Goal: Ask a question

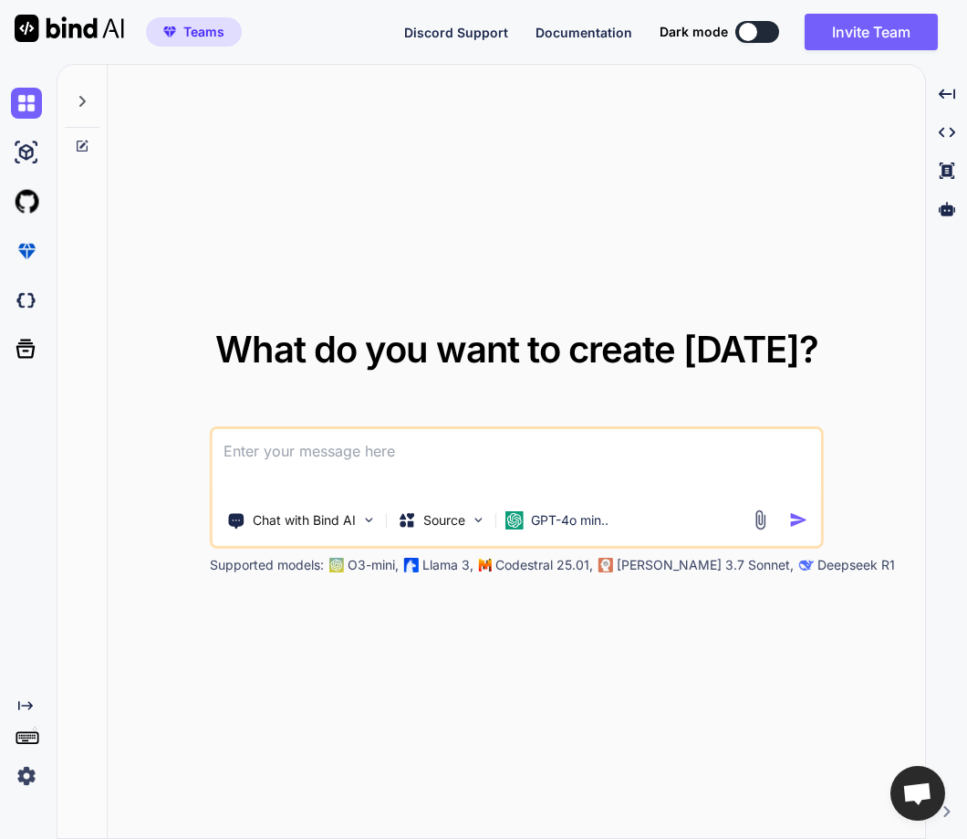
click at [16, 771] on img at bounding box center [26, 775] width 31 height 31
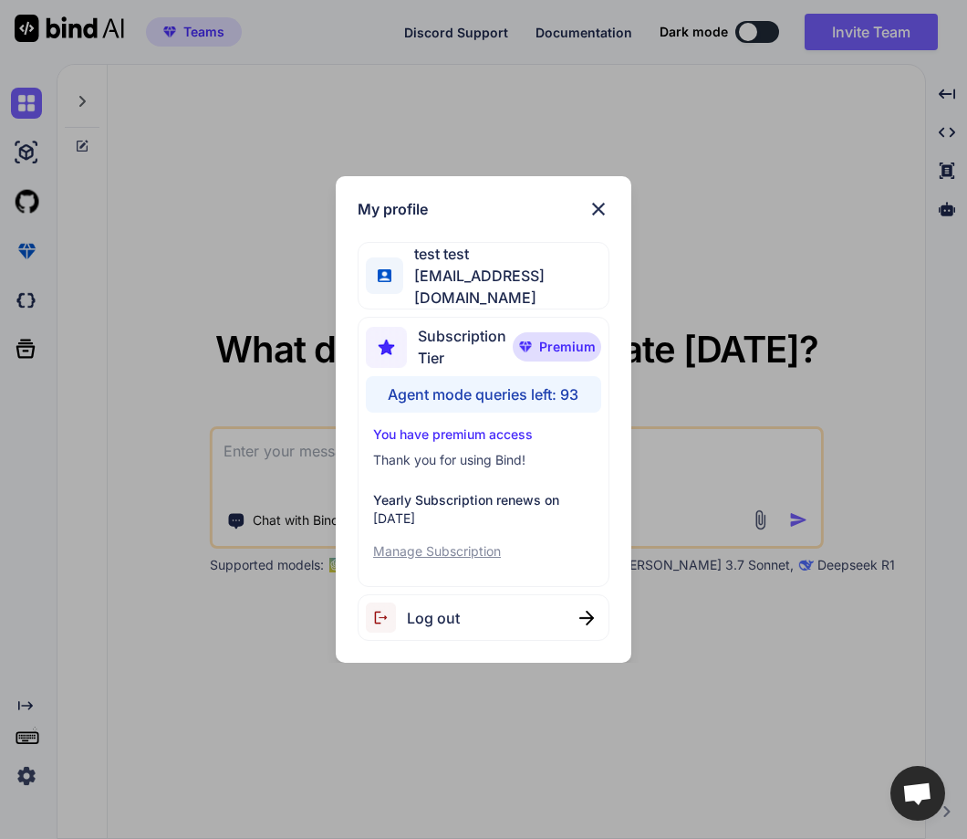
click at [293, 556] on div "My profile test test [EMAIL_ADDRESS][DOMAIN_NAME] Subscription Tier Premium Age…" at bounding box center [483, 419] width 967 height 839
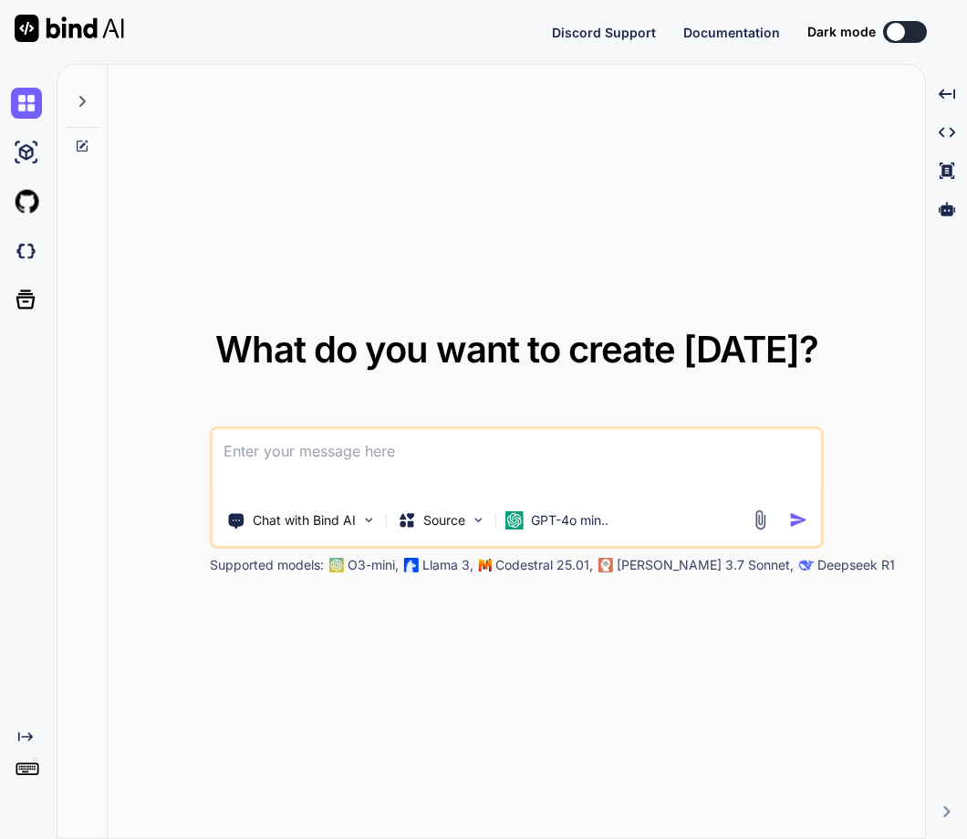
type textarea "x"
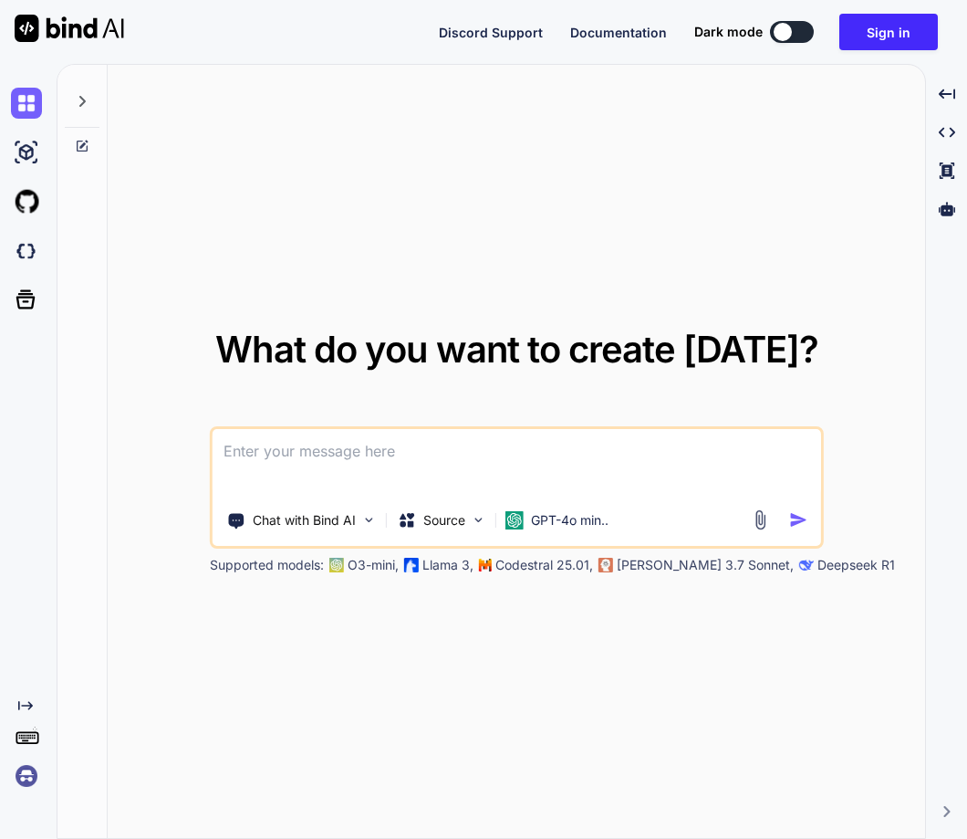
click at [34, 773] on img at bounding box center [26, 775] width 31 height 31
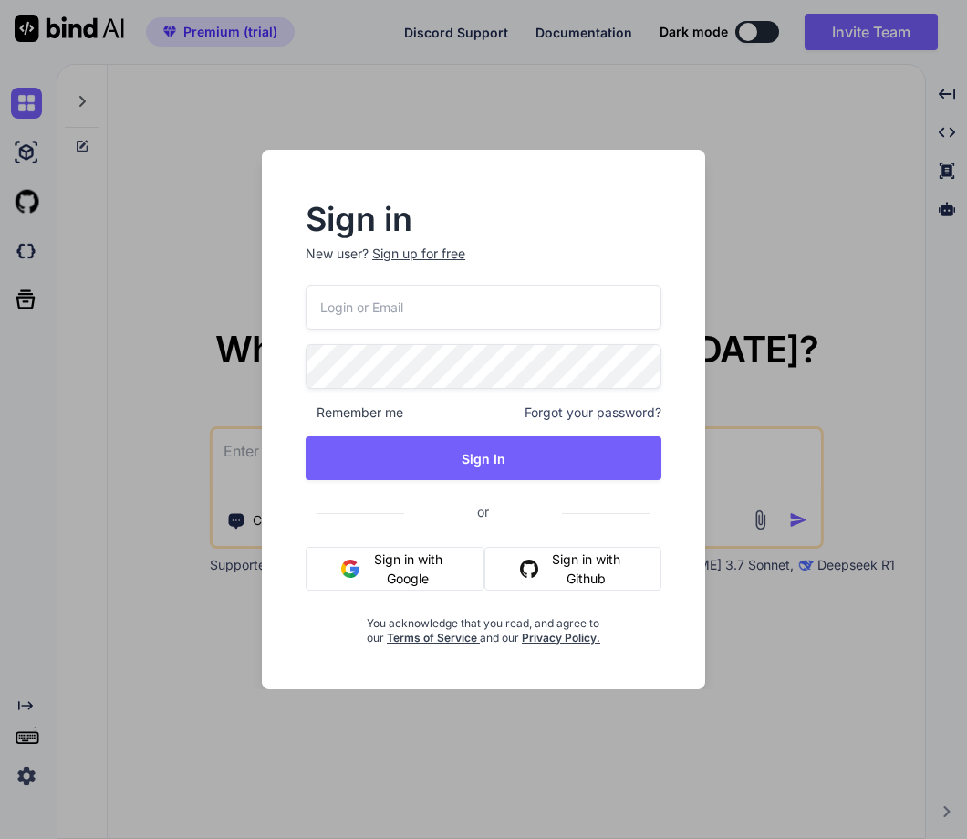
click at [381, 315] on input "email" at bounding box center [484, 307] width 356 height 45
paste input "[EMAIL_ADDRESS][DOMAIN_NAME]"
type input "[EMAIL_ADDRESS][DOMAIN_NAME]"
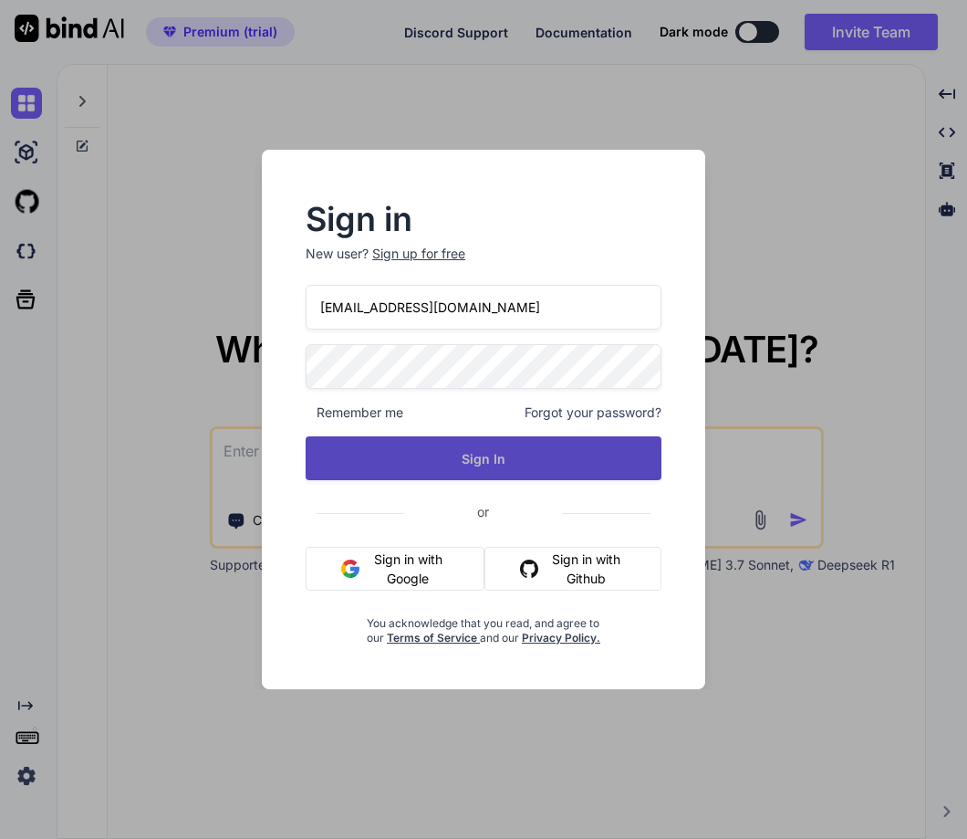
click at [477, 472] on button "Sign In" at bounding box center [484, 458] width 356 height 44
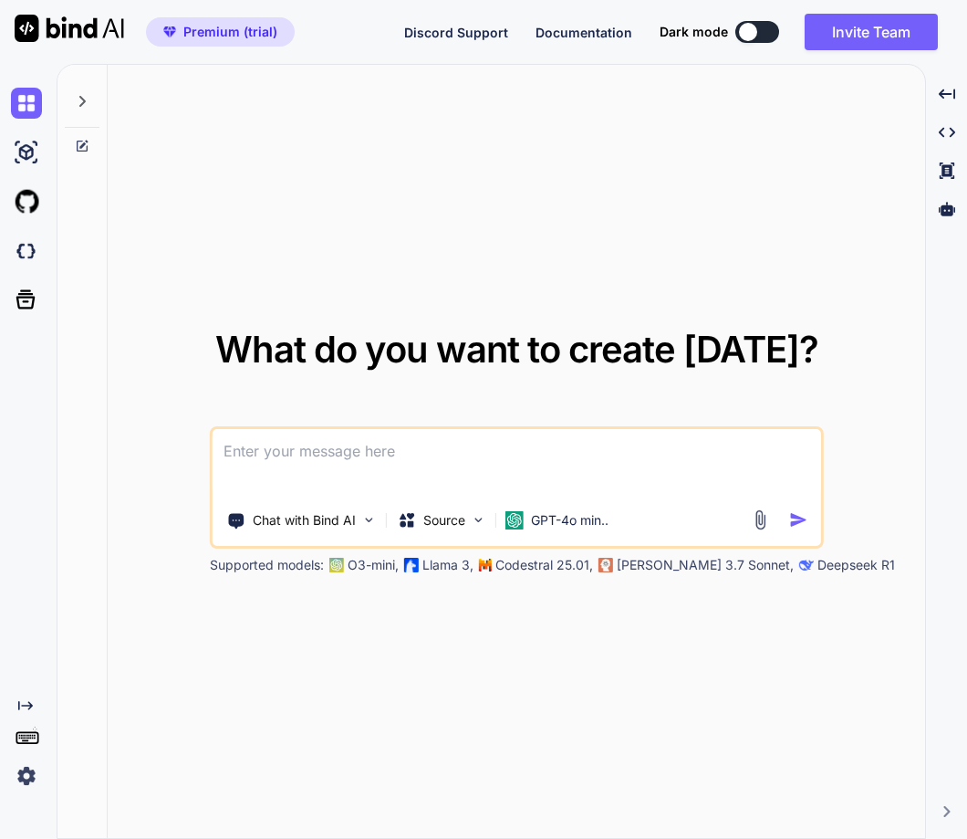
click at [29, 772] on img at bounding box center [26, 775] width 31 height 31
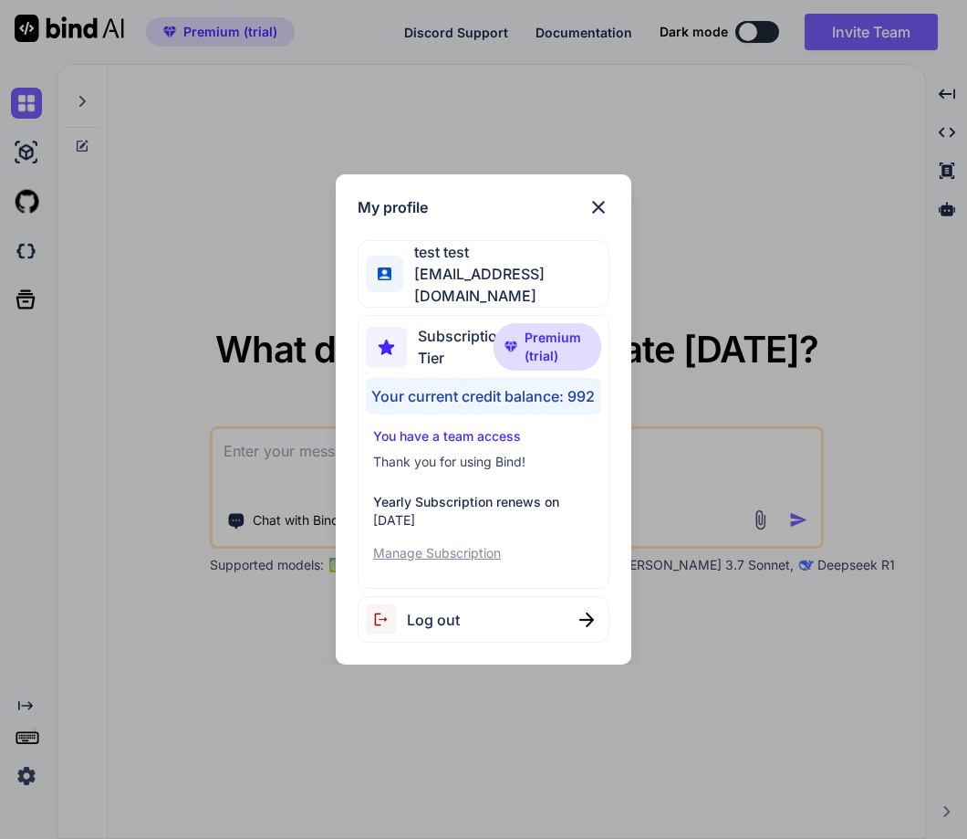
click at [263, 599] on div "My profile test test [EMAIL_ADDRESS][DOMAIN_NAME] Subscription Tier Premium (tr…" at bounding box center [483, 419] width 967 height 839
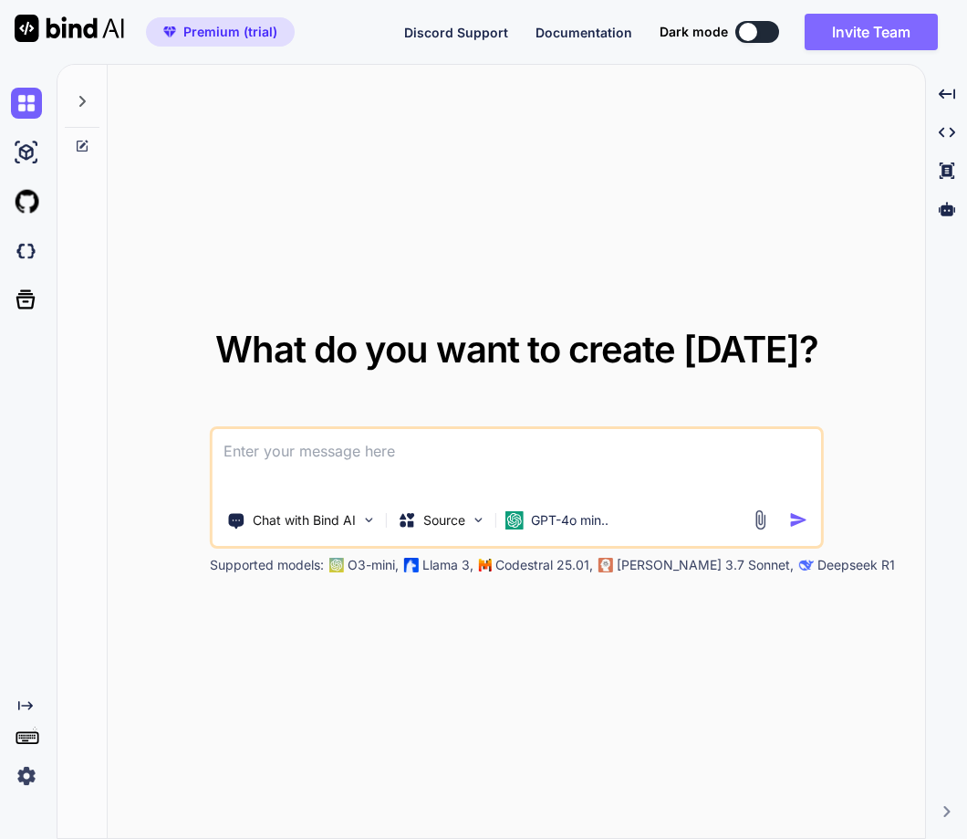
click at [849, 39] on button "Invite Team" at bounding box center [871, 32] width 133 height 37
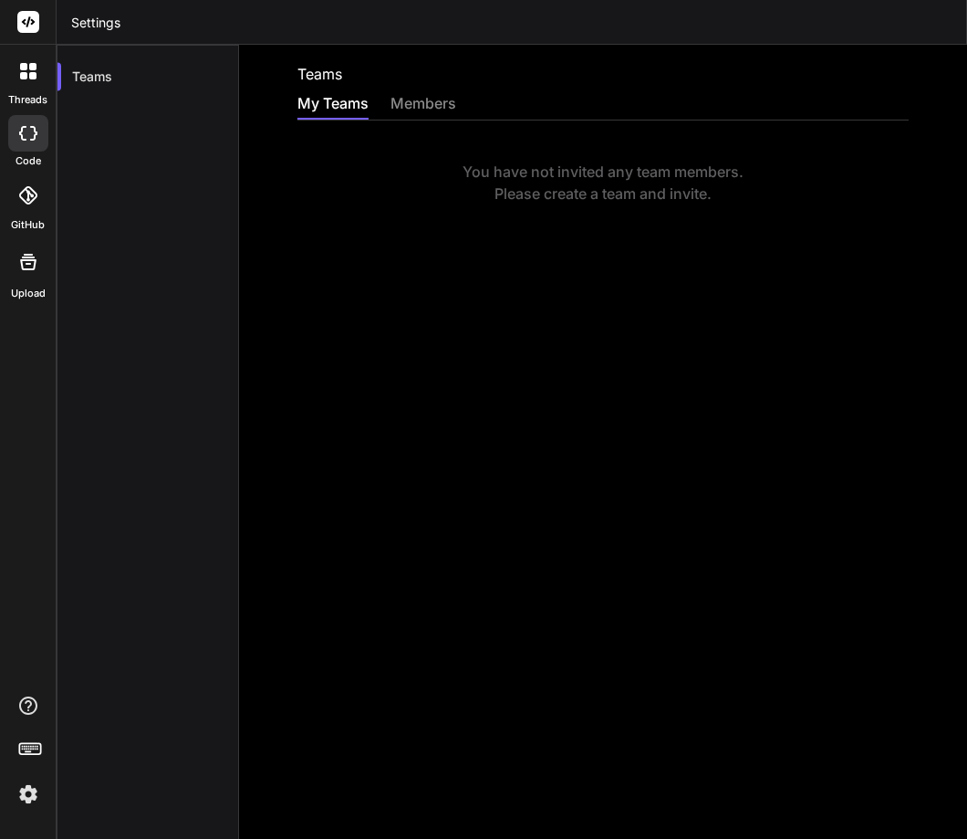
drag, startPoint x: 458, startPoint y: 164, endPoint x: 782, endPoint y: 200, distance: 325.9
click at [782, 200] on div "You have not invited any team members. Please create a team and invite." at bounding box center [602, 183] width 611 height 44
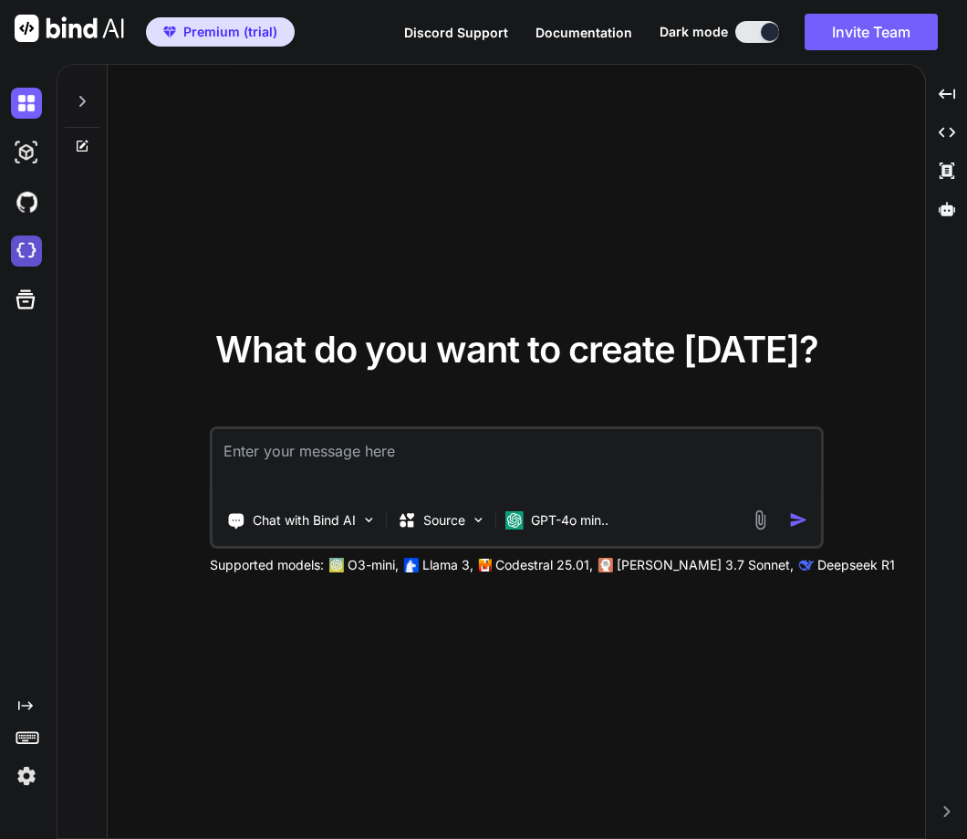
click at [17, 256] on img at bounding box center [26, 250] width 31 height 31
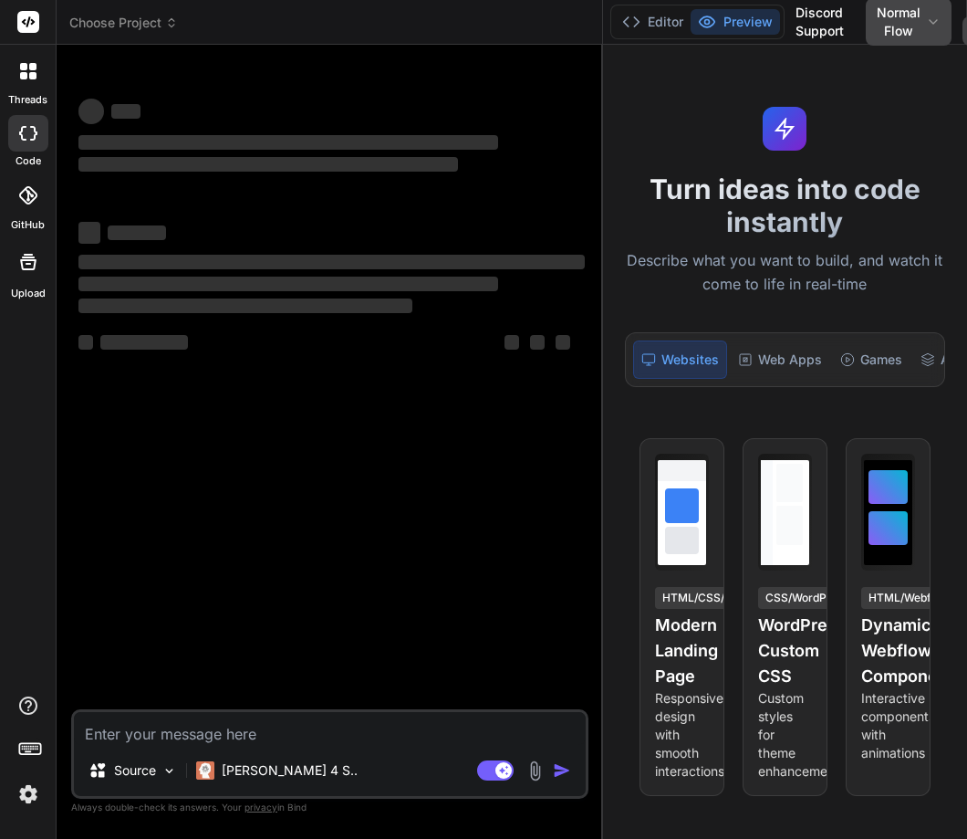
drag, startPoint x: 356, startPoint y: 316, endPoint x: 691, endPoint y: 308, distance: 335.0
click at [691, 308] on div "Choose Project Created with Pixso. Bind AI Web Search Created with Pixso. Code …" at bounding box center [512, 419] width 911 height 839
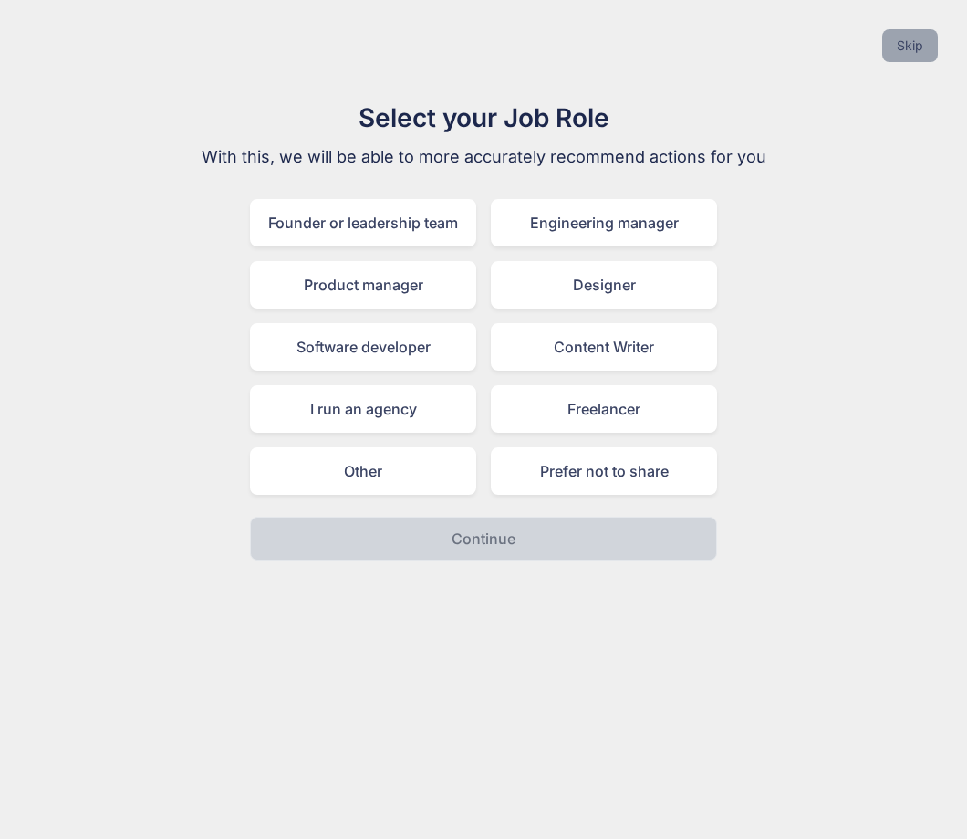
click at [902, 58] on button "Skip" at bounding box center [910, 45] width 56 height 33
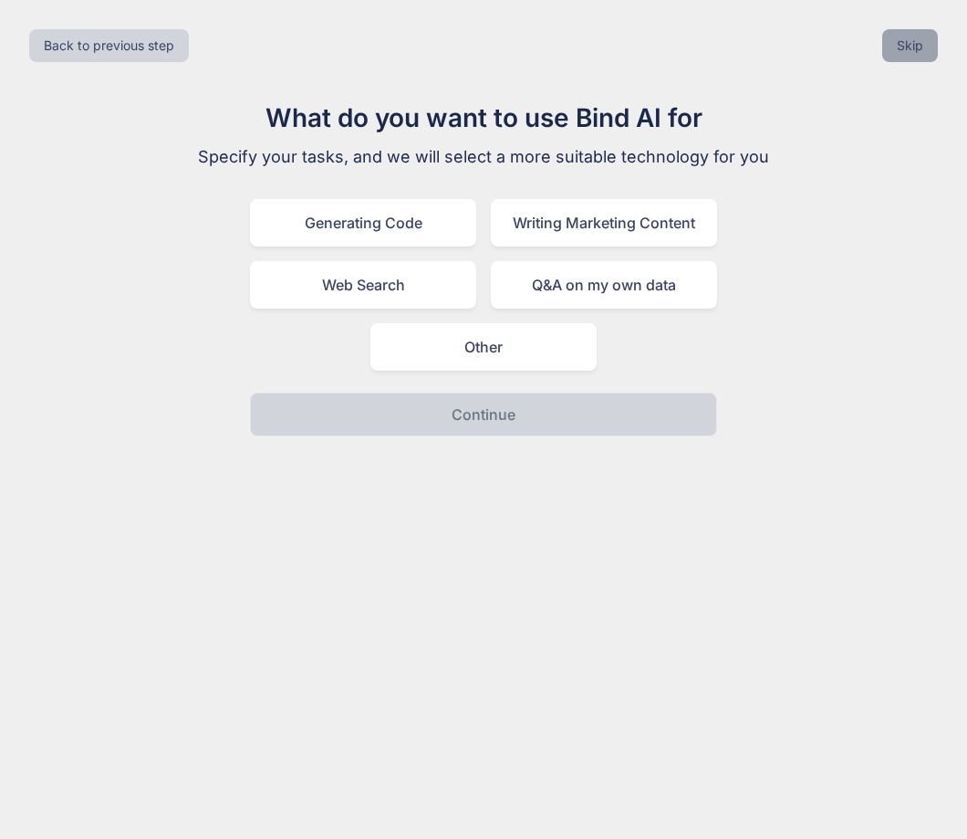
click at [902, 58] on button "Skip" at bounding box center [910, 45] width 56 height 33
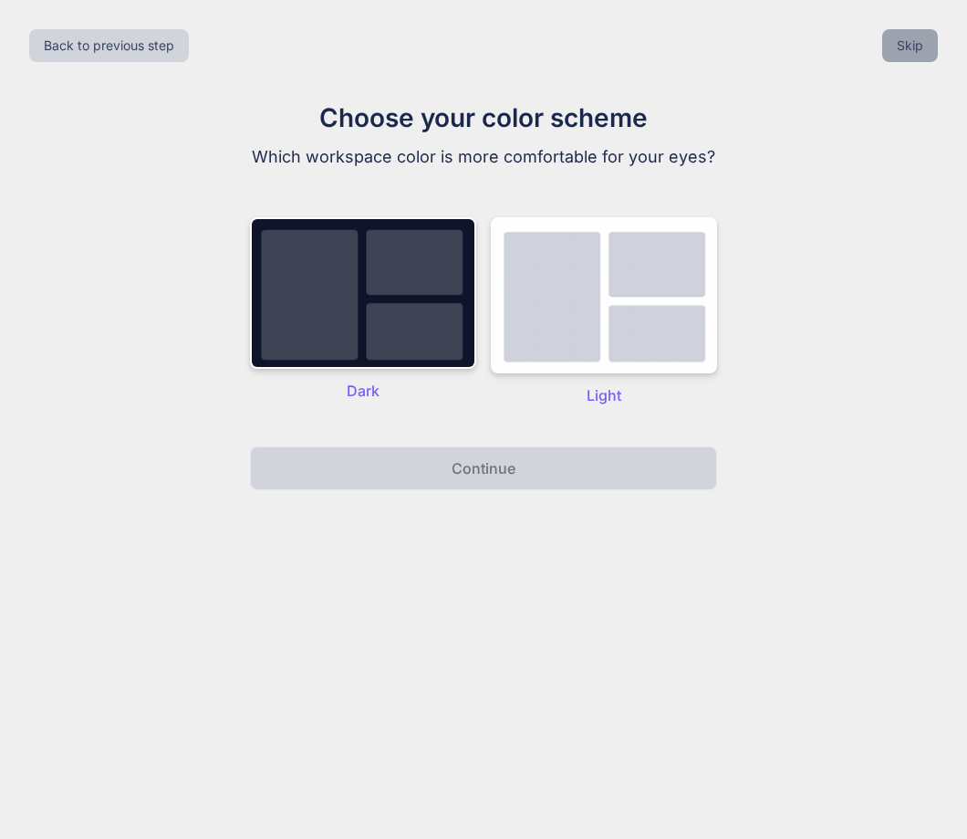
click at [902, 58] on button "Skip" at bounding box center [910, 45] width 56 height 33
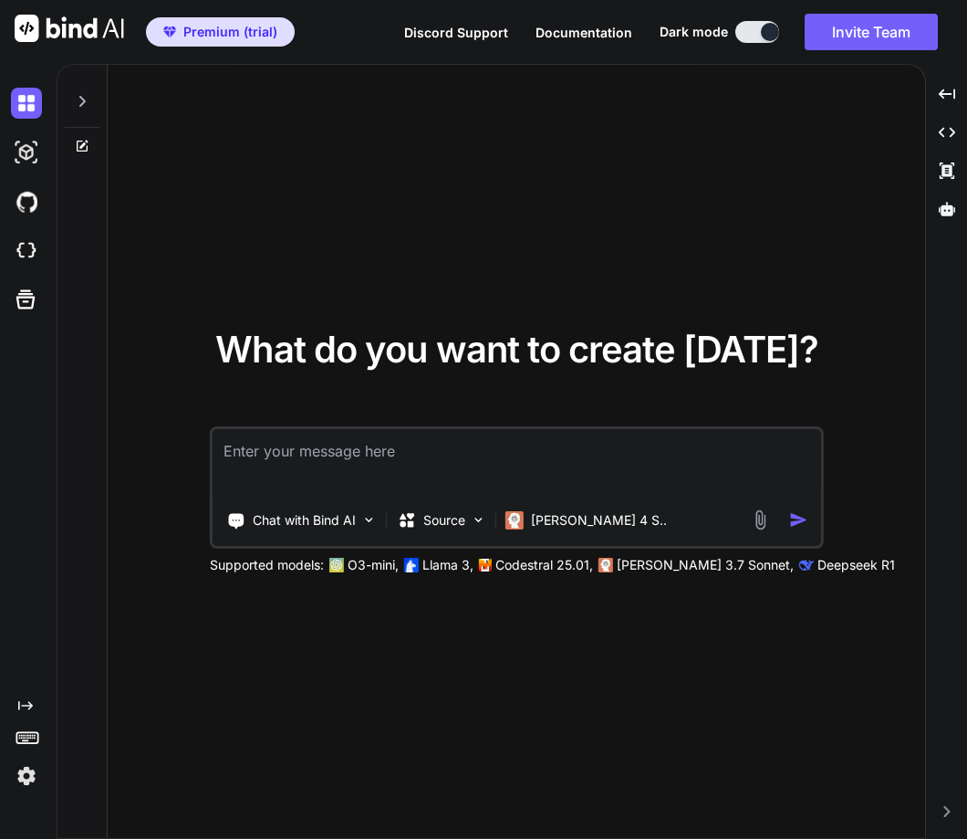
type textarea "x"
click at [26, 770] on img at bounding box center [26, 775] width 31 height 31
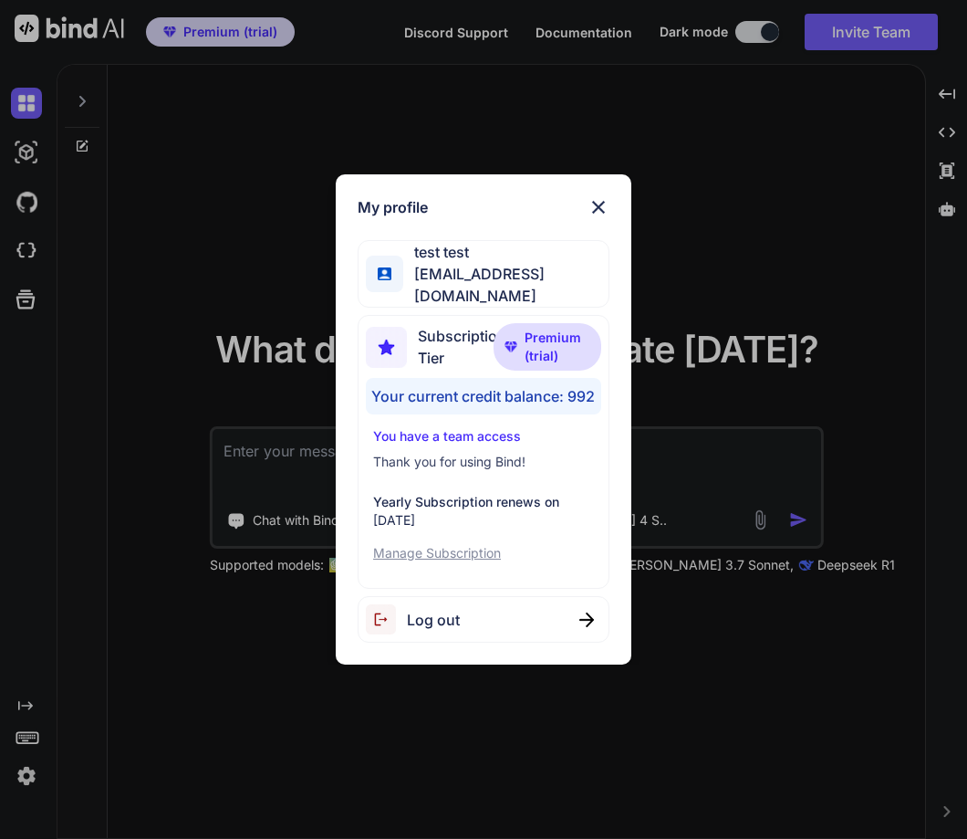
click at [182, 693] on div "My profile test test stagtest6@yopmail.com Subscription Tier Premium (trial) Yo…" at bounding box center [483, 419] width 967 height 839
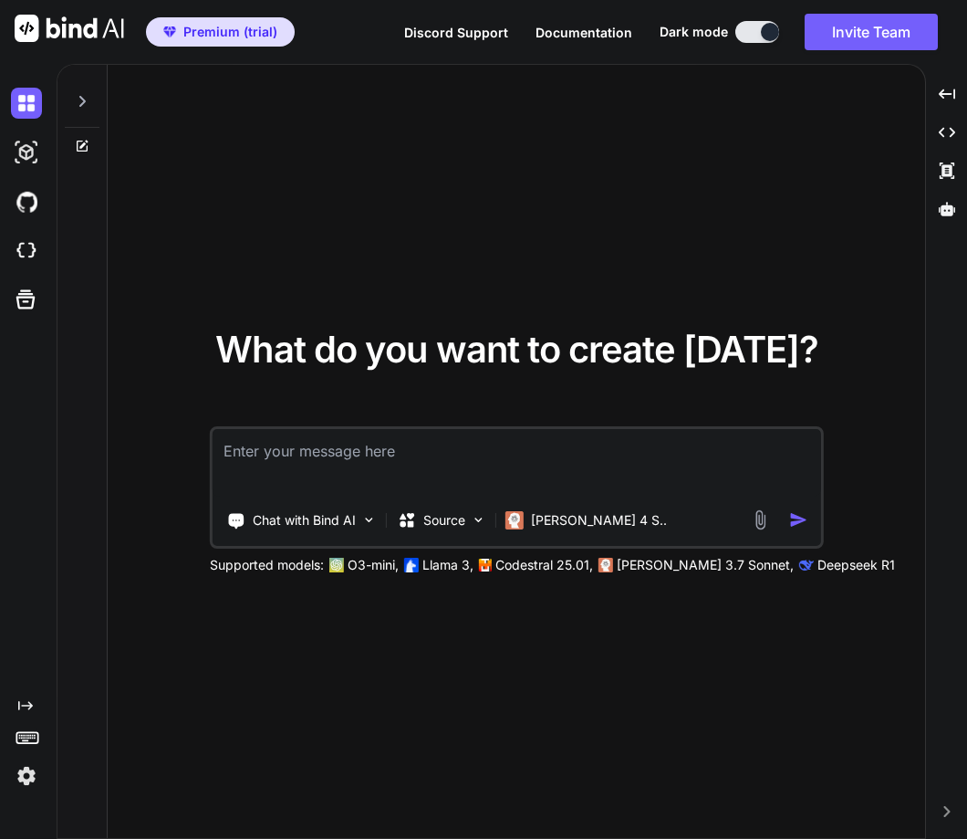
click at [283, 454] on textarea at bounding box center [517, 463] width 608 height 68
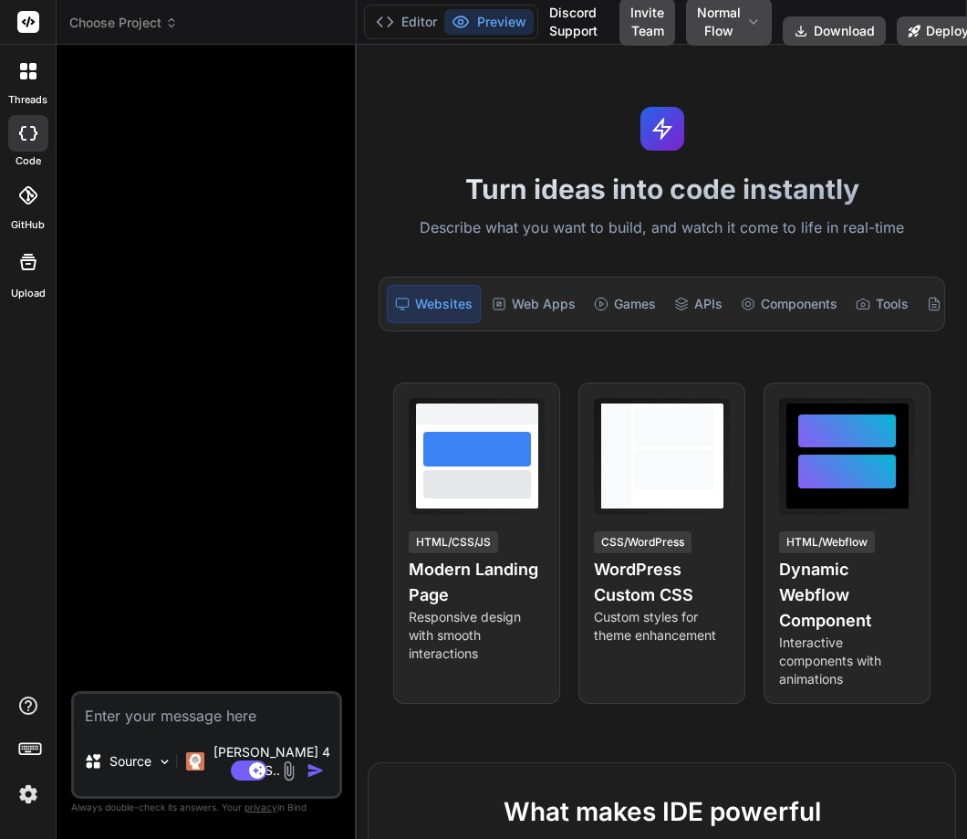
type textarea "x"
type textarea "q"
type textarea "x"
type textarea "qh"
type textarea "x"
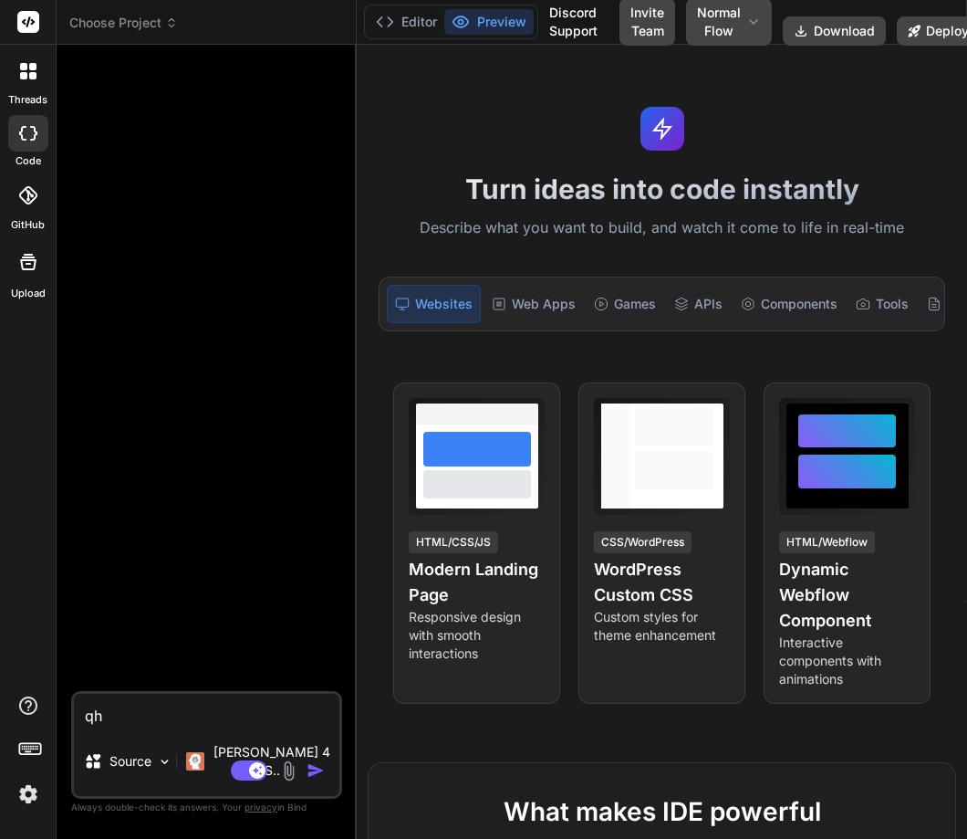
type textarea "qha"
type textarea "x"
type textarea "qhat"
type textarea "x"
type textarea "qhat"
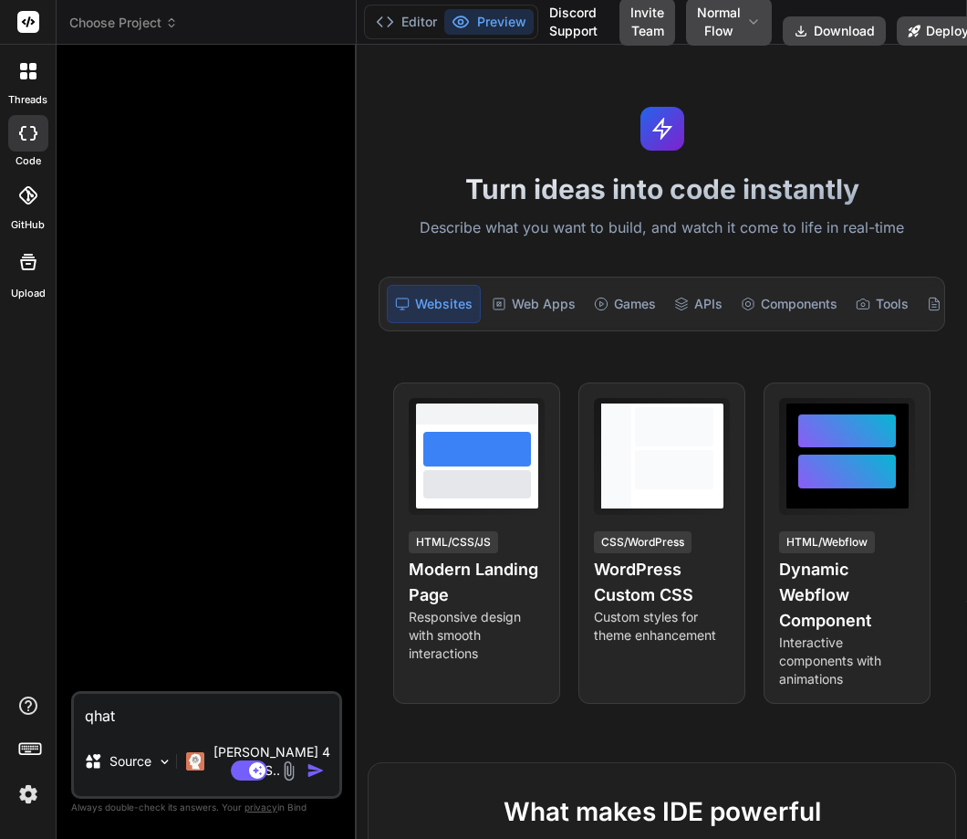
type textarea "x"
type textarea "qhat i"
type textarea "x"
type textarea "qhat i"
type textarea "x"
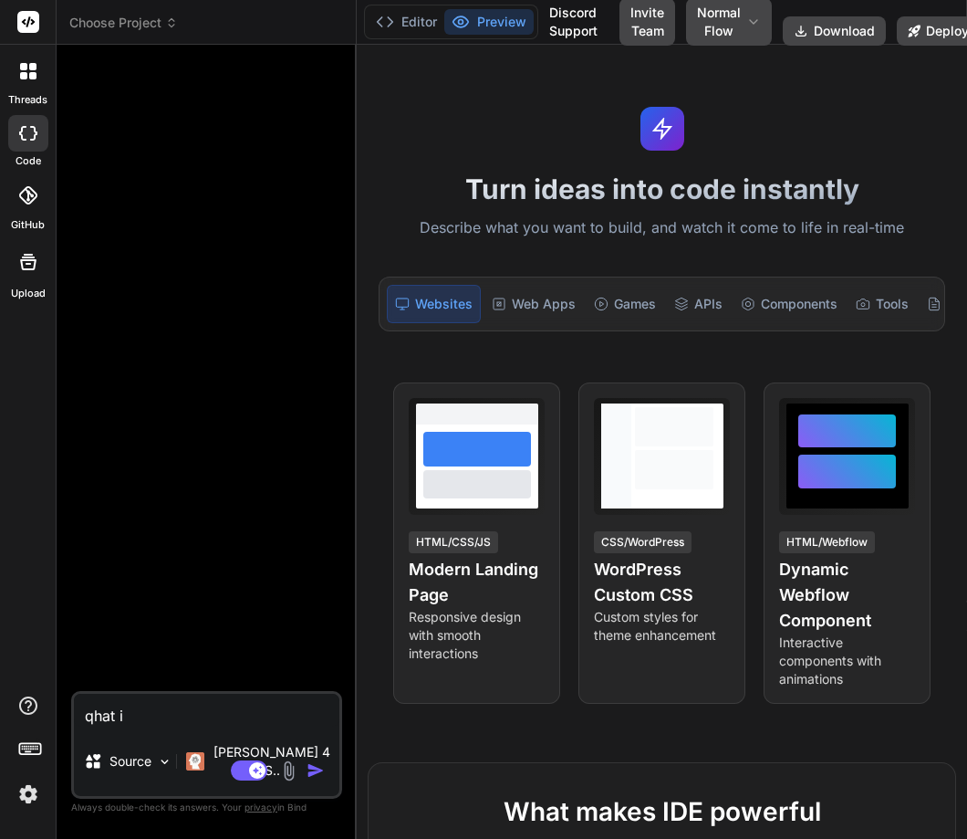
type textarea "x"
type textarea "W"
type textarea "x"
type textarea "Wh"
type textarea "x"
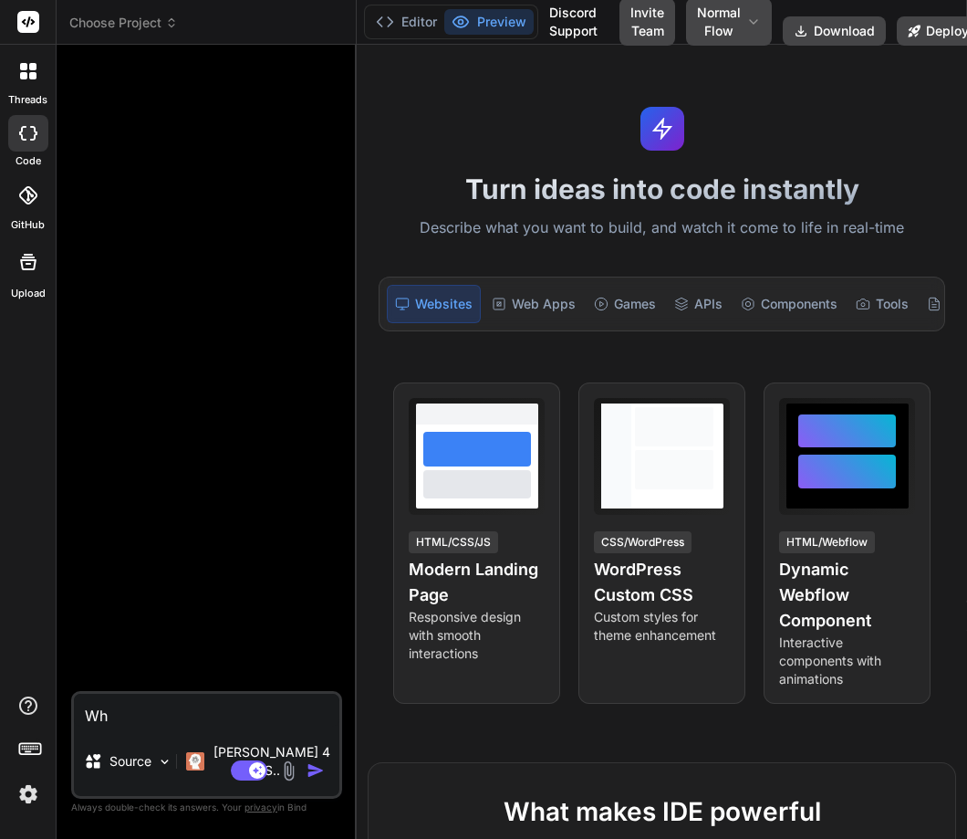
type textarea "Wht"
type textarea "x"
type textarea "Wht"
type textarea "x"
type textarea "Wht a"
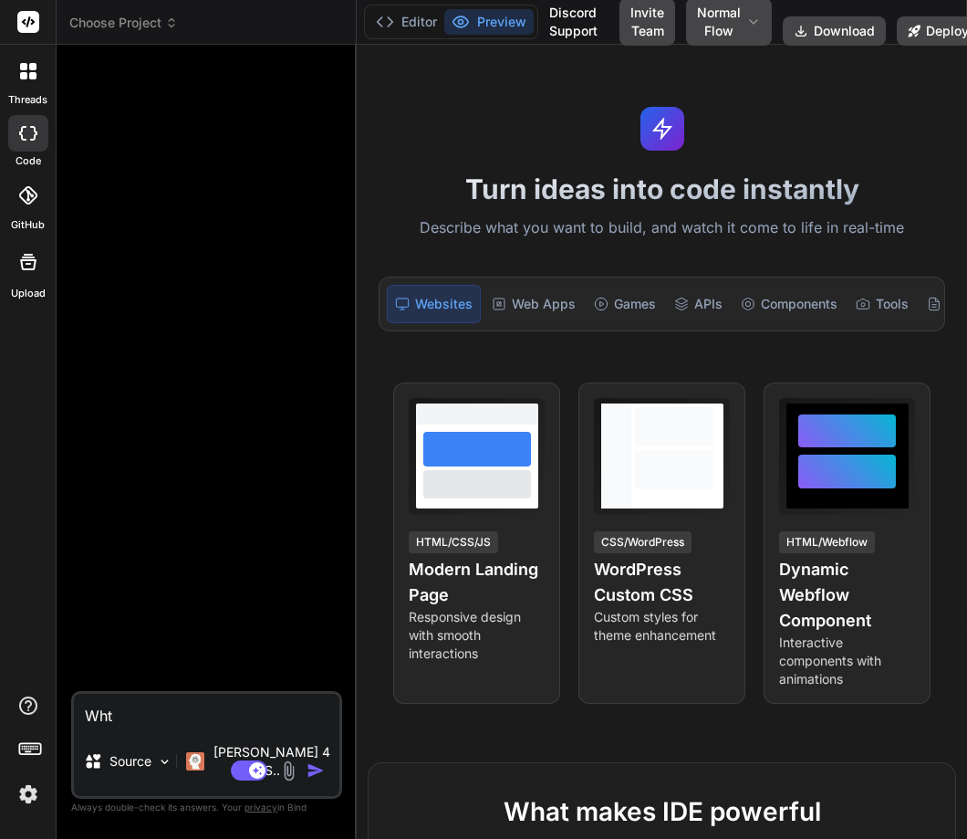
type textarea "x"
type textarea "Wht"
type textarea "x"
type textarea "Wht"
type textarea "x"
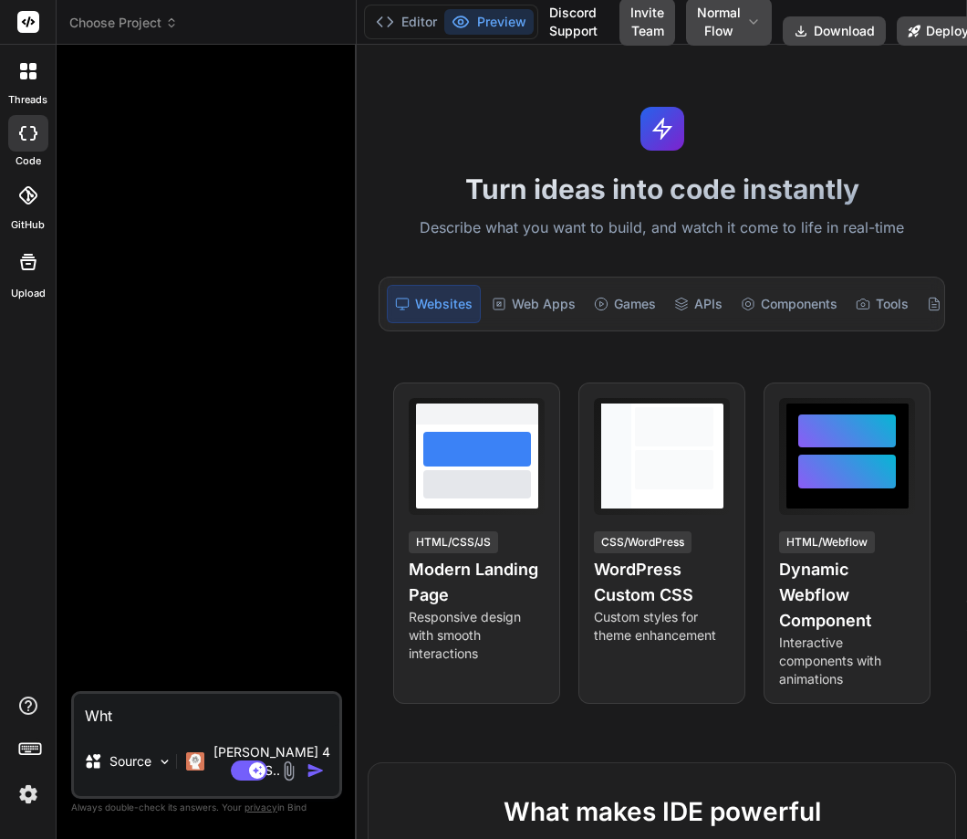
type textarea "Wh"
type textarea "x"
type textarea "Wha"
type textarea "x"
type textarea "Whay"
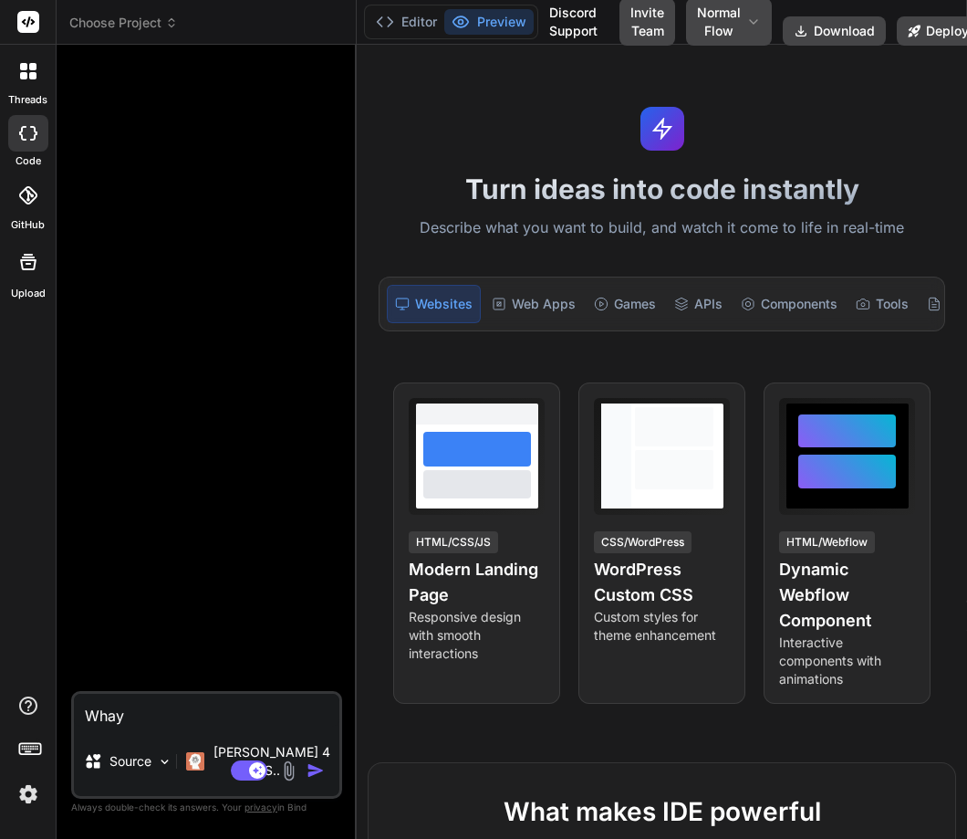
type textarea "x"
type textarea "Whay"
type textarea "x"
type textarea "Whay i"
type textarea "x"
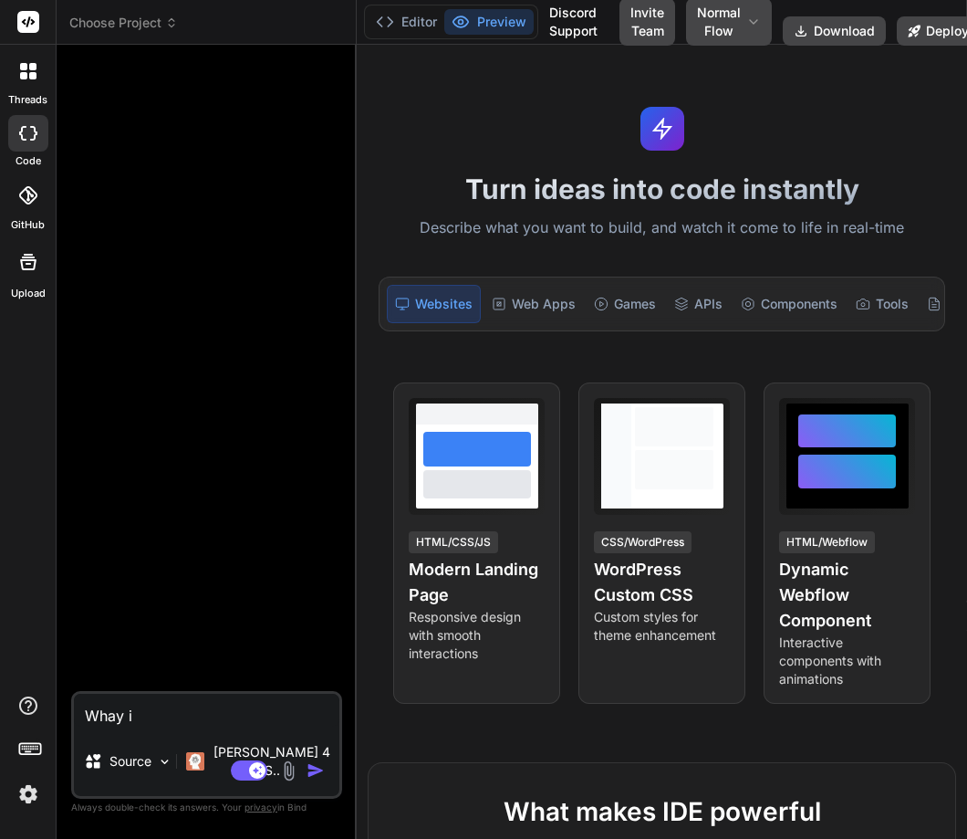
type textarea "Whay is"
type textarea "x"
type textarea "Whay is"
type textarea "x"
type textarea "Whay is"
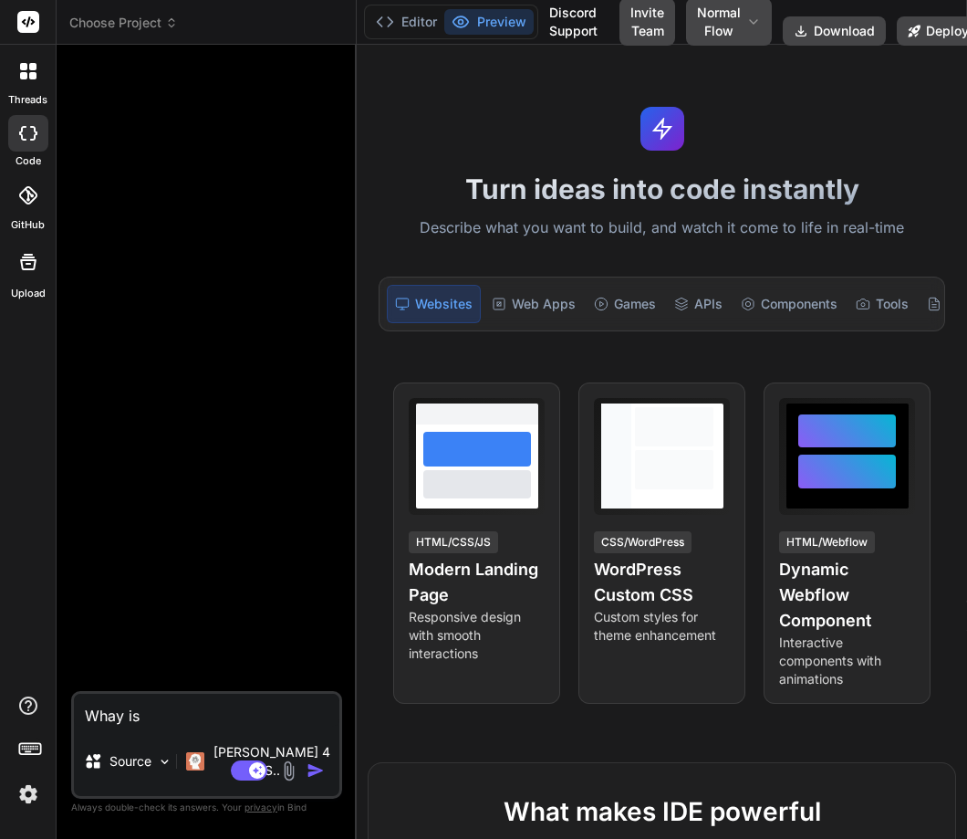
type textarea "x"
type textarea "Whay i"
type textarea "x"
type textarea "Whay"
type textarea "x"
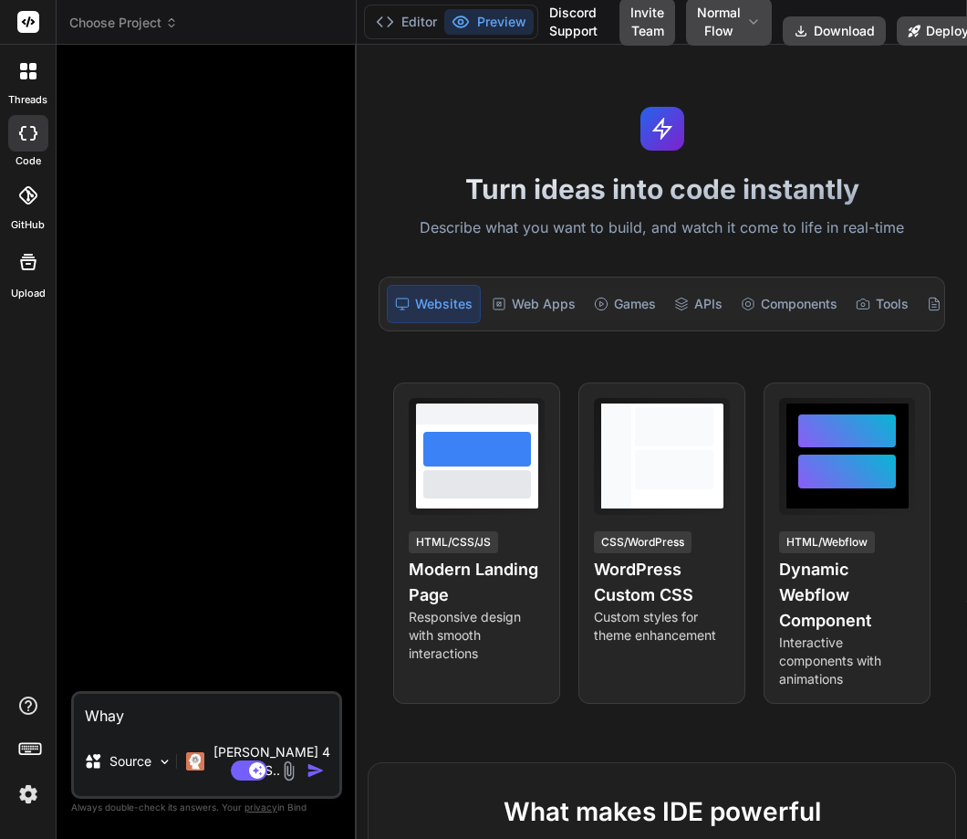
type textarea "Whay"
type textarea "x"
type textarea "Wha"
type textarea "x"
type textarea "What"
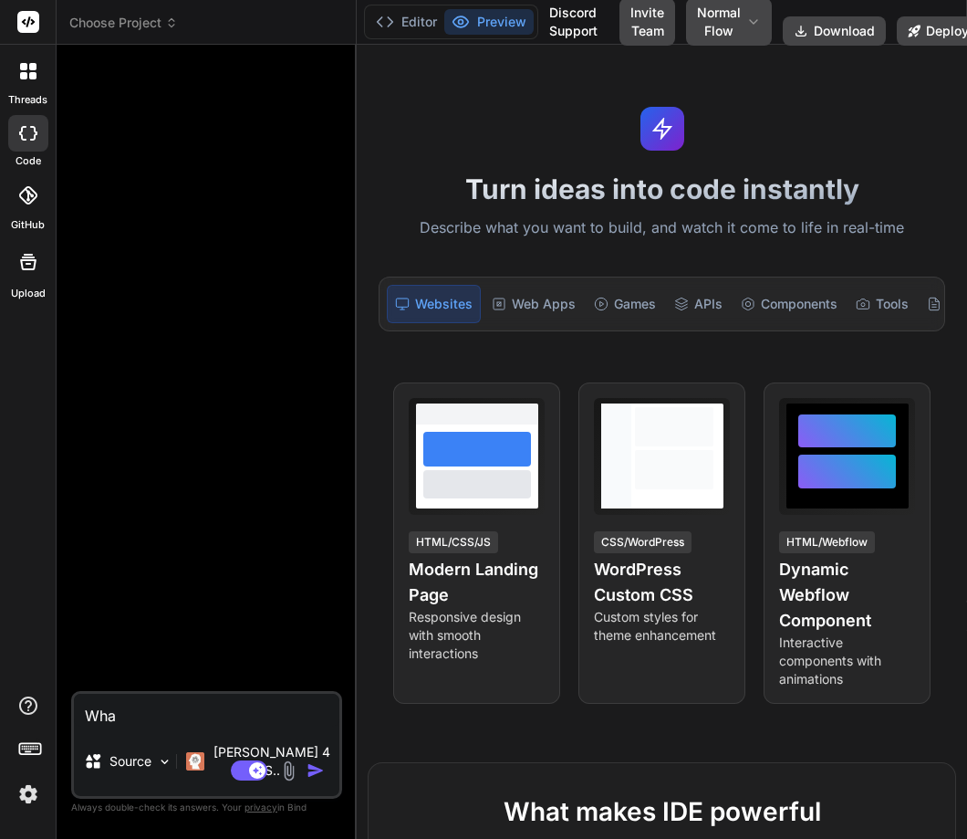
type textarea "x"
type textarea "What"
type textarea "x"
type textarea "What i"
type textarea "x"
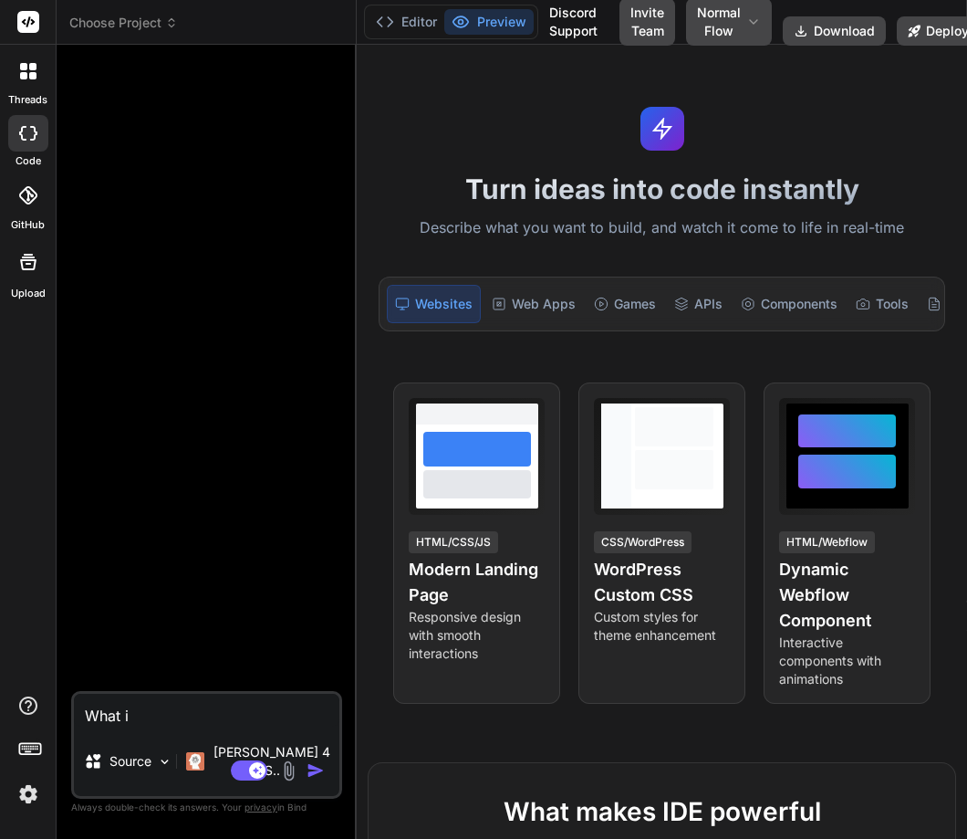
type textarea "What is"
type textarea "x"
type textarea "What is"
type textarea "x"
type textarea "What is p"
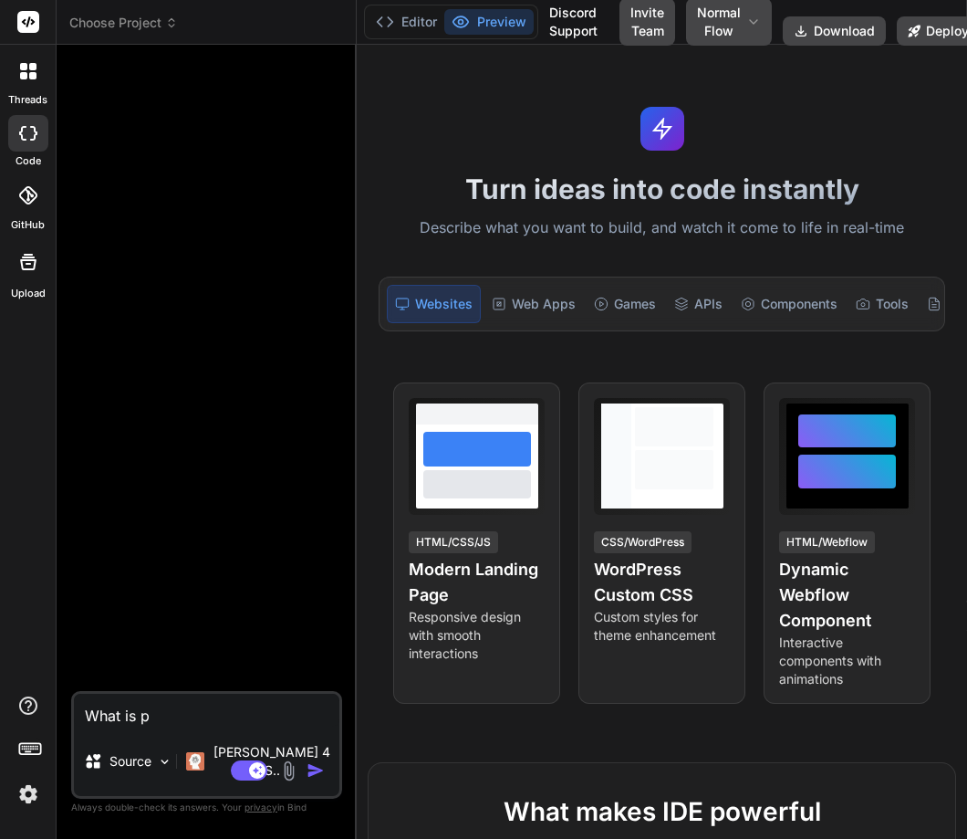
type textarea "x"
type textarea "What is py"
type textarea "x"
type textarea "What is pyt"
type textarea "x"
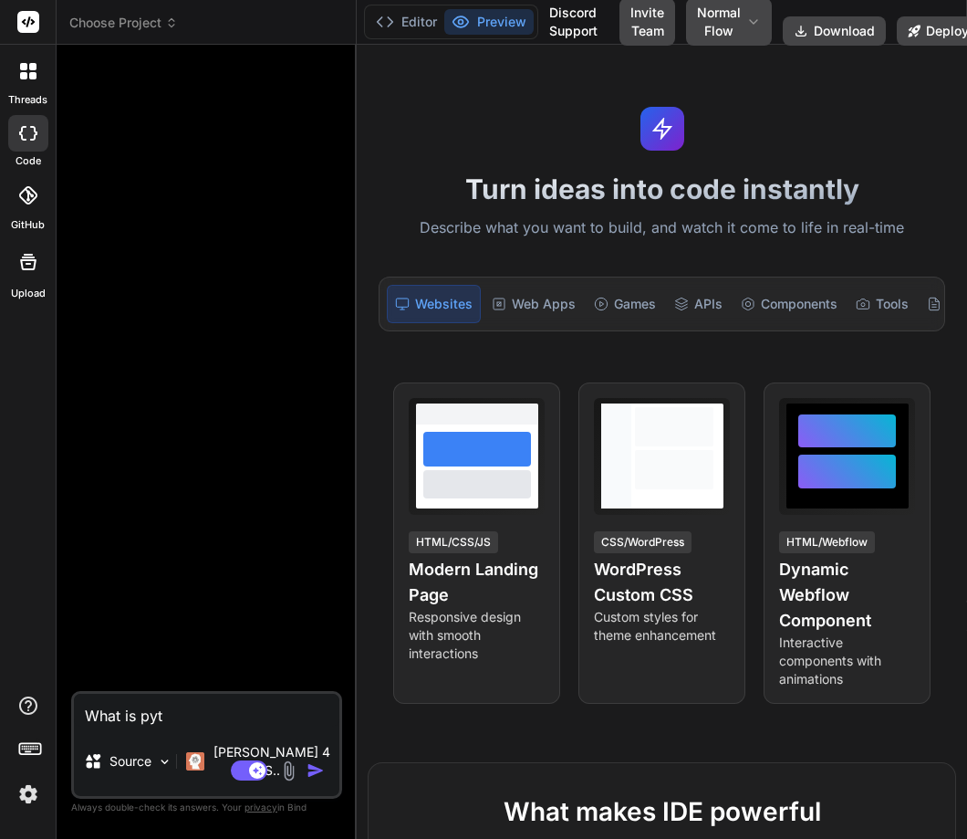
type textarea "What is pyth"
type textarea "x"
type textarea "What is pytho"
type textarea "x"
type textarea "What is python"
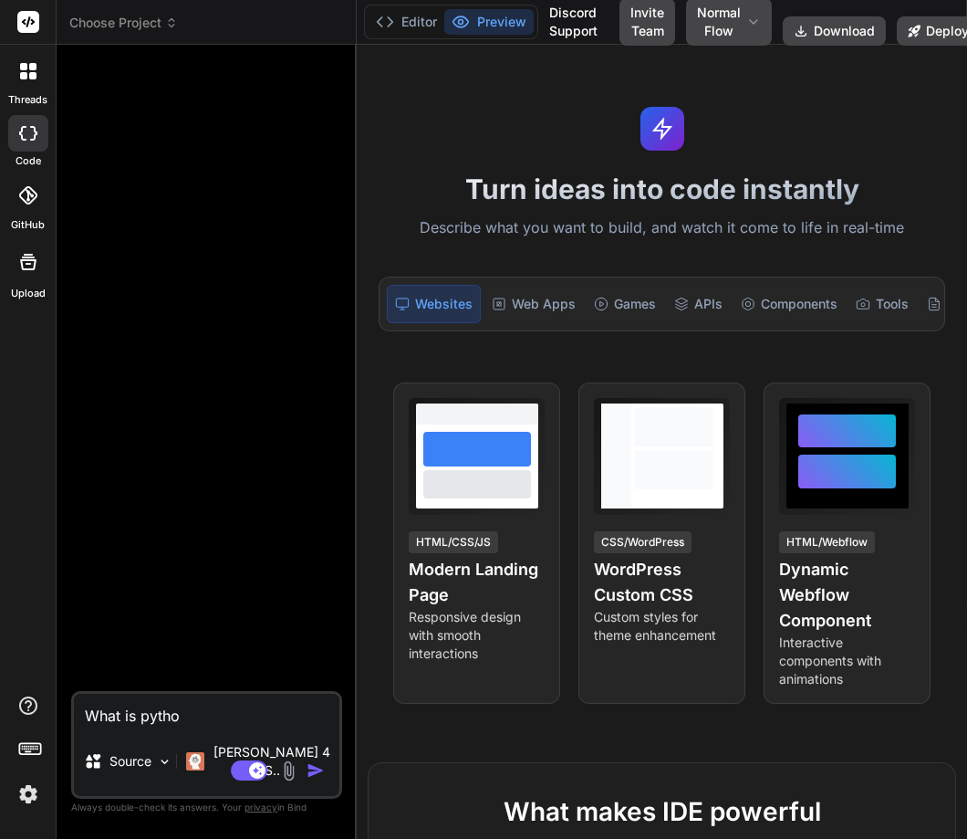
type textarea "x"
type textarea "What is python?"
type textarea "x"
type textarea "What is python?"
type textarea "x"
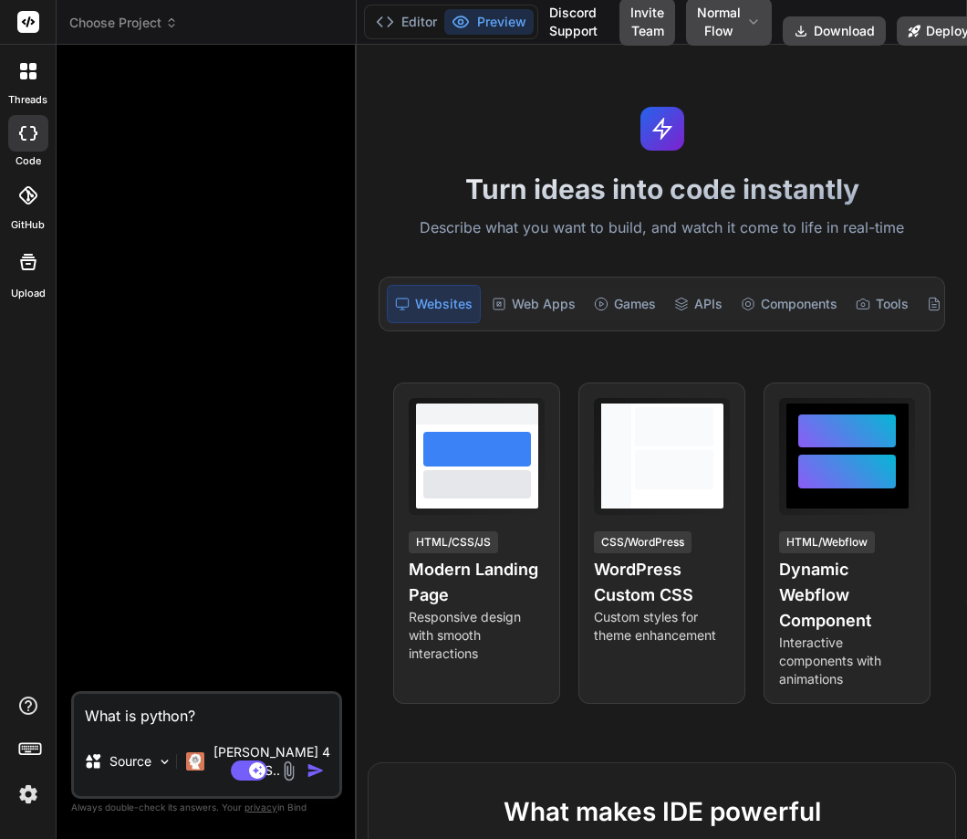
type textarea "What is python? G"
type textarea "x"
type textarea "What is python? GI"
type textarea "x"
type textarea "What is python? GIv"
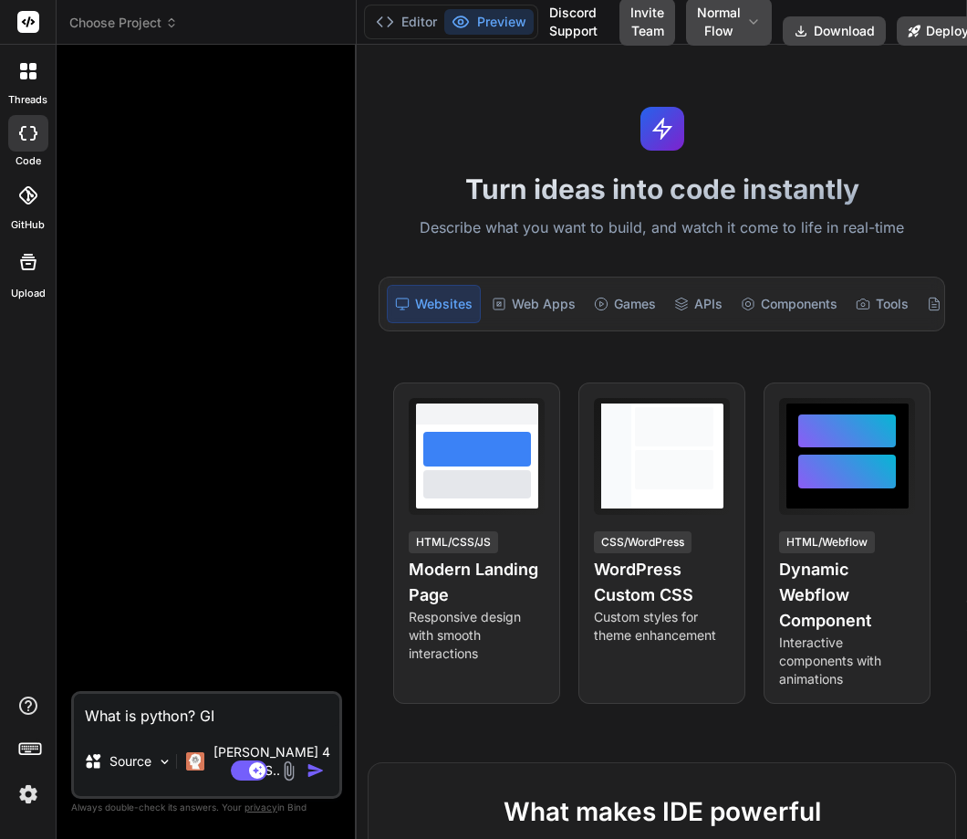
type textarea "x"
type textarea "What is python? GIve"
type textarea "x"
type textarea "What is python? GIve"
type textarea "x"
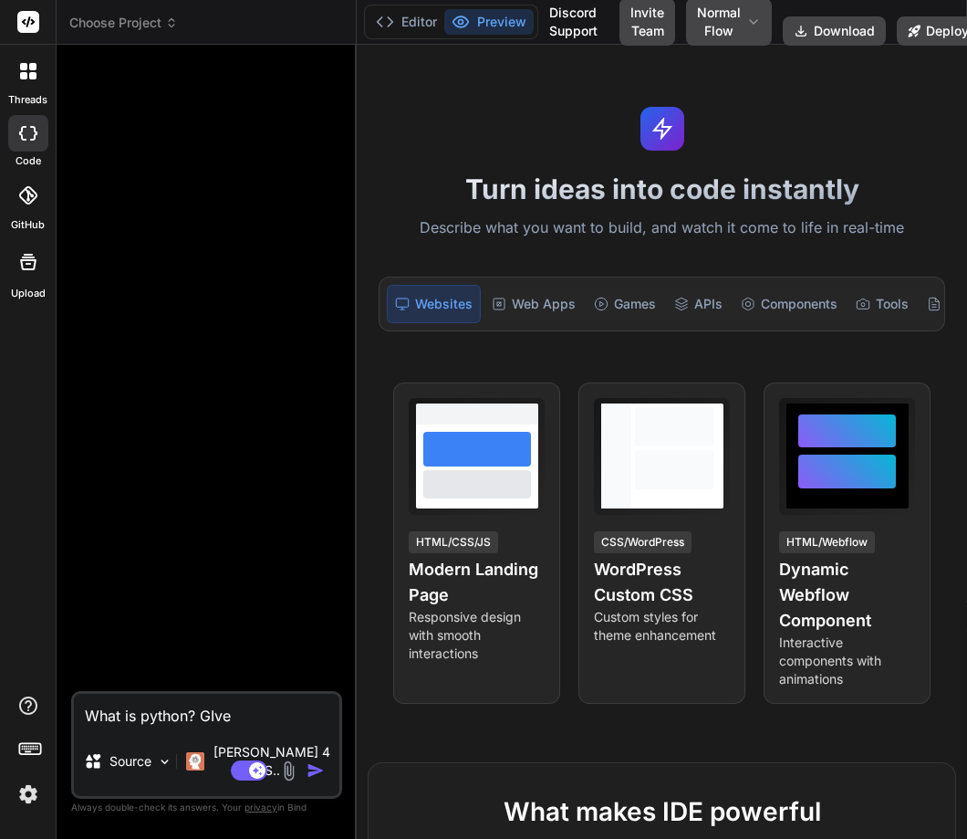
type textarea "What is python? GIve m"
type textarea "x"
type textarea "What is python? GIve me"
type textarea "x"
type textarea "What is python? GIve me"
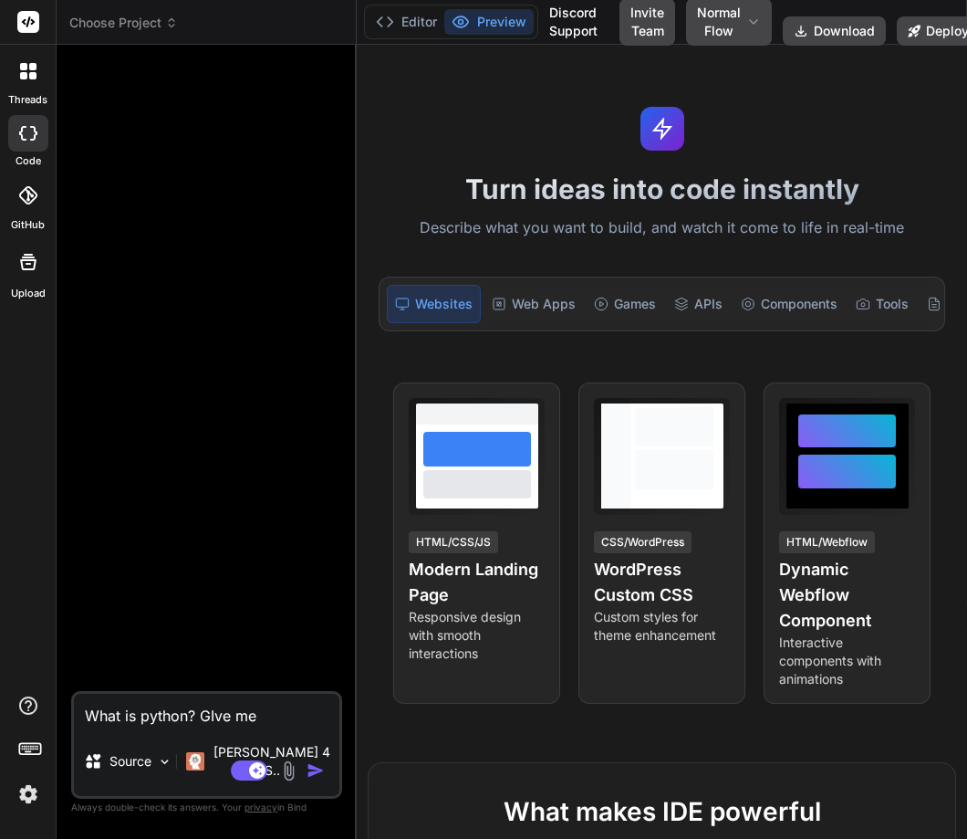
type textarea "x"
type textarea "What is python? GIve me o"
type textarea "x"
type textarea "What is python? GIve me on"
type textarea "x"
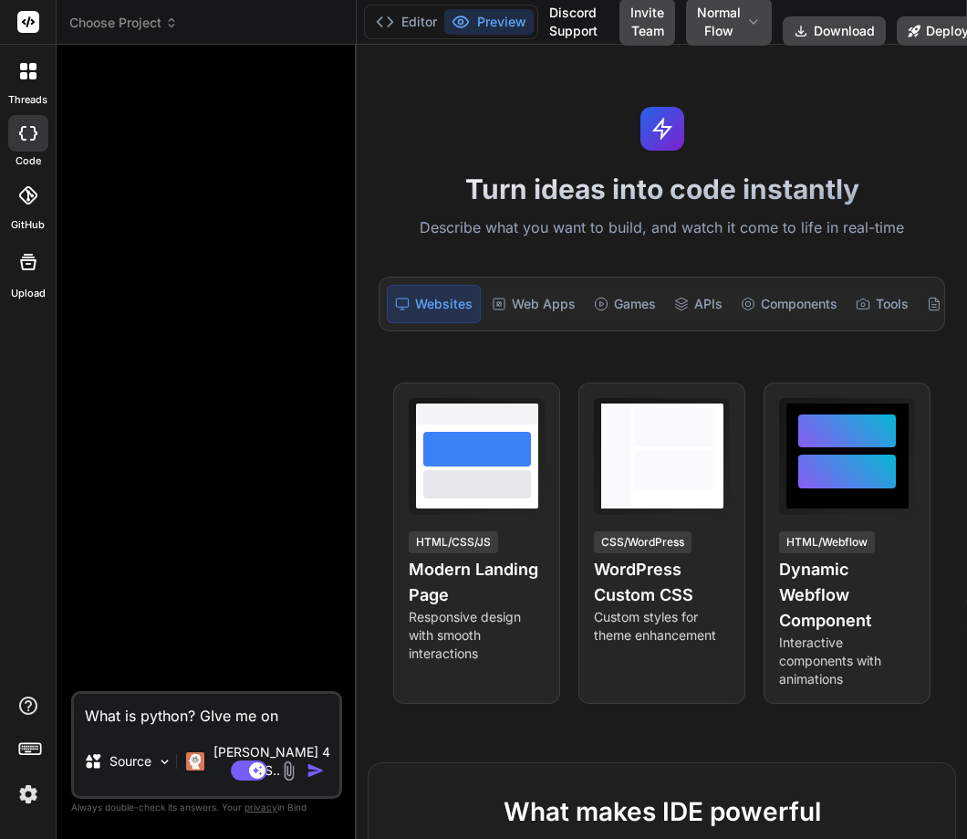
type textarea "What is python? GIve me one"
type textarea "x"
type textarea "What is python? GIve me one"
type textarea "x"
type textarea "What is python? GIve me one l"
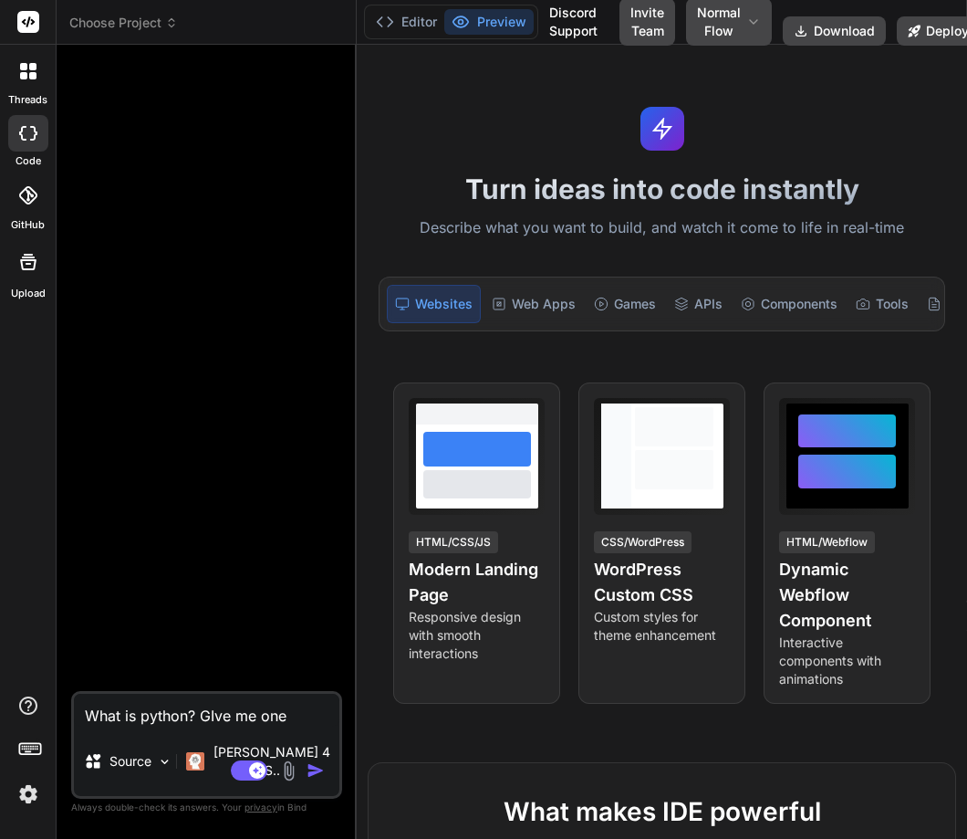
type textarea "x"
type textarea "What is python? GIve me one li"
type textarea "x"
type textarea "What is python? GIve me one lin"
type textarea "x"
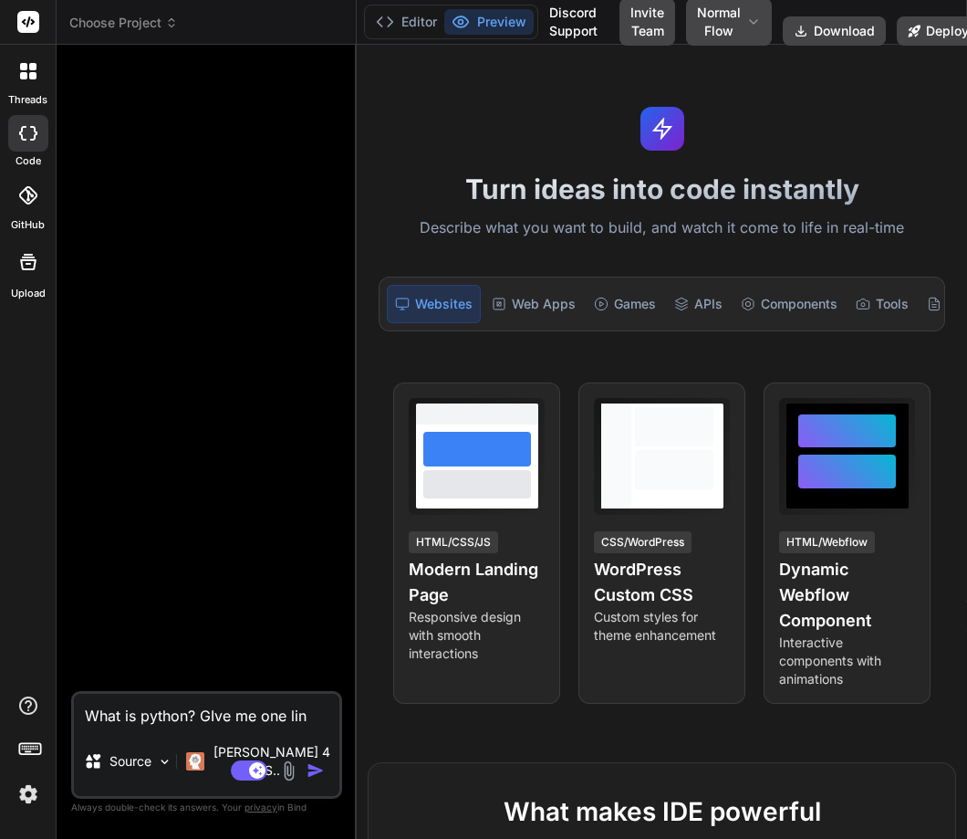
type textarea "What is python? GIve me one line"
type textarea "x"
type textarea "What is python? GIve me one line"
type textarea "x"
type textarea "What is python? GIve me one line a"
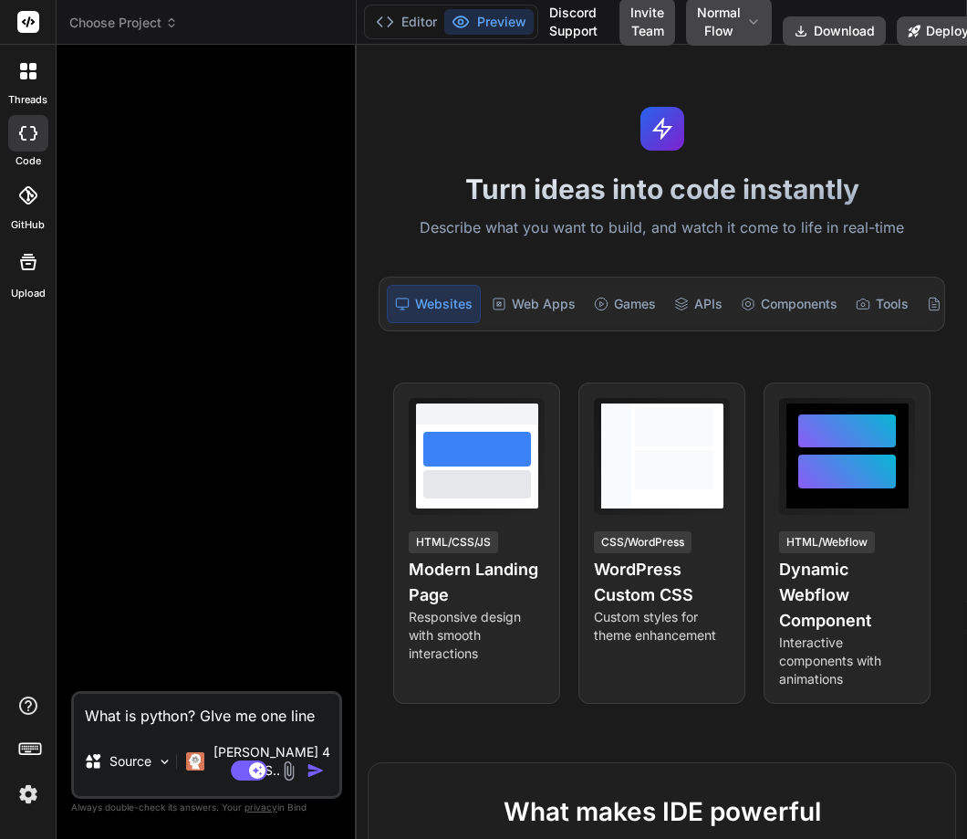
type textarea "x"
type textarea "What is python? GIve me one line an"
type textarea "x"
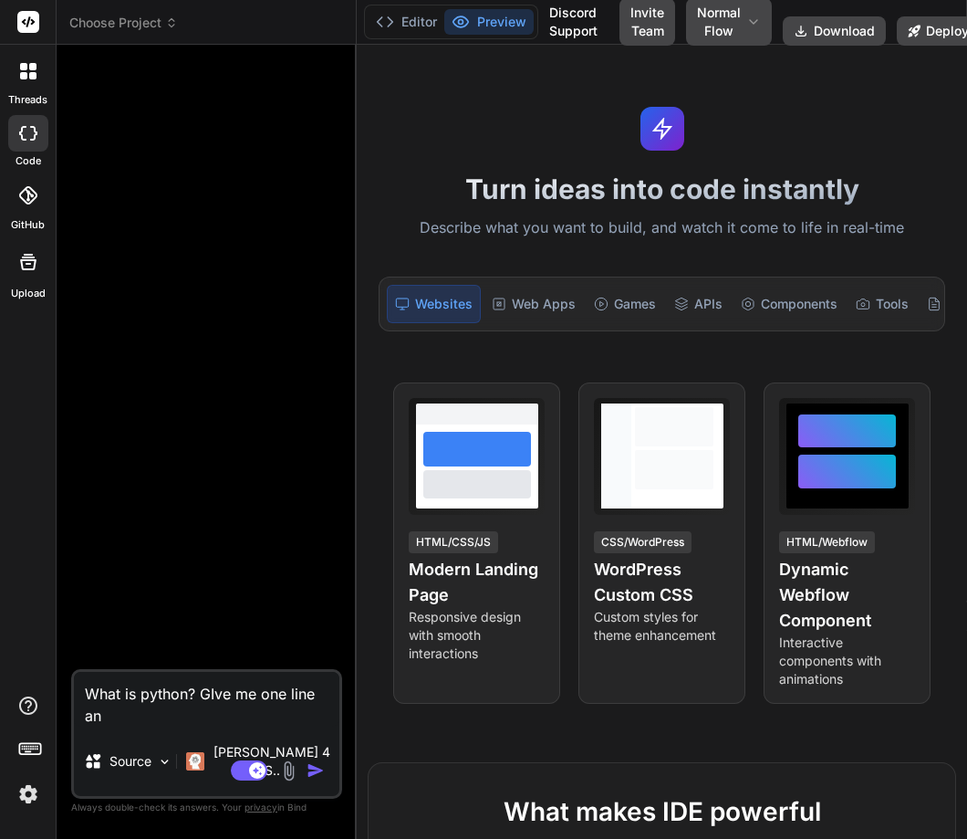
type textarea "What is python? GIve me one line ans"
type textarea "x"
type textarea "What is python? GIve me one line ans"
type textarea "x"
type textarea "What is python? GIve me one line ans o"
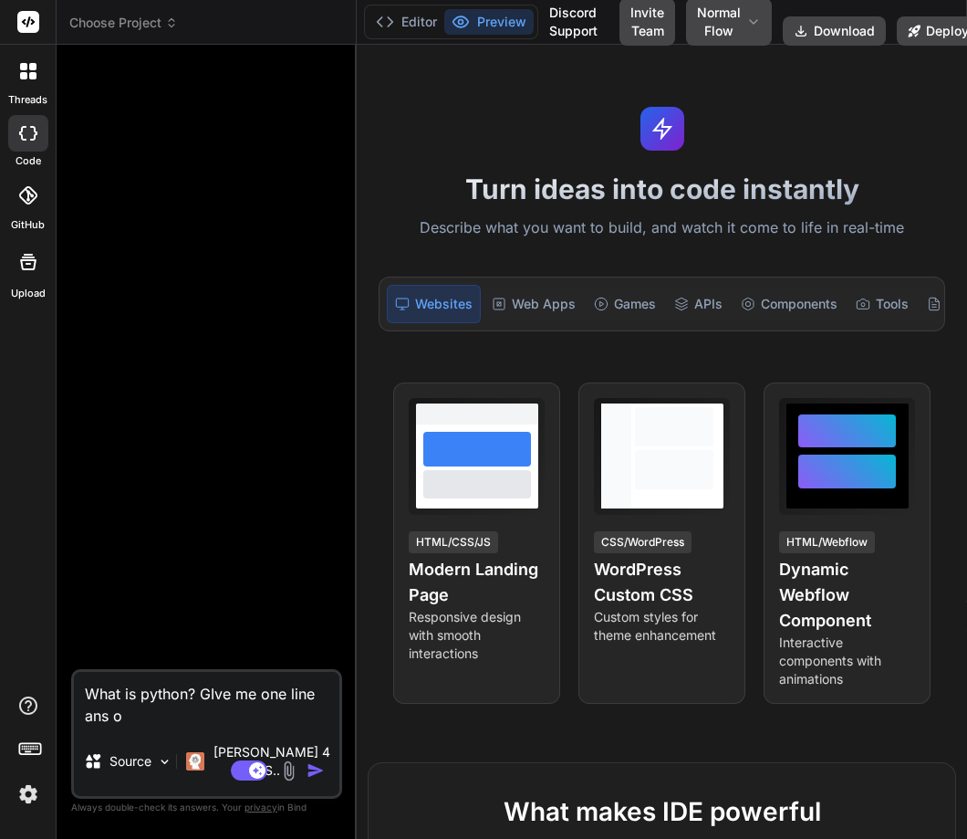
type textarea "x"
type textarea "What is python? GIve me one line ans on"
type textarea "x"
type textarea "What is python? GIve me one line ans onl"
type textarea "x"
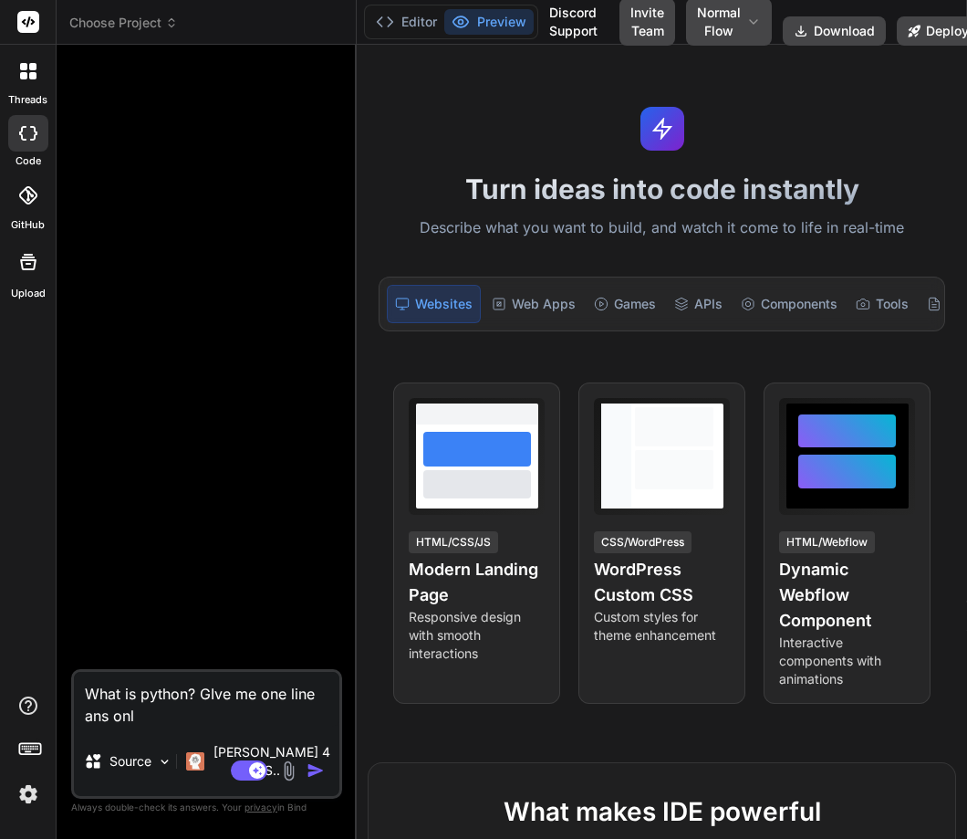
type textarea "What is python? GIve me one line ans only"
type textarea "x"
type textarea "What is python? GIve me one line ans only"
click at [30, 798] on img at bounding box center [28, 793] width 31 height 31
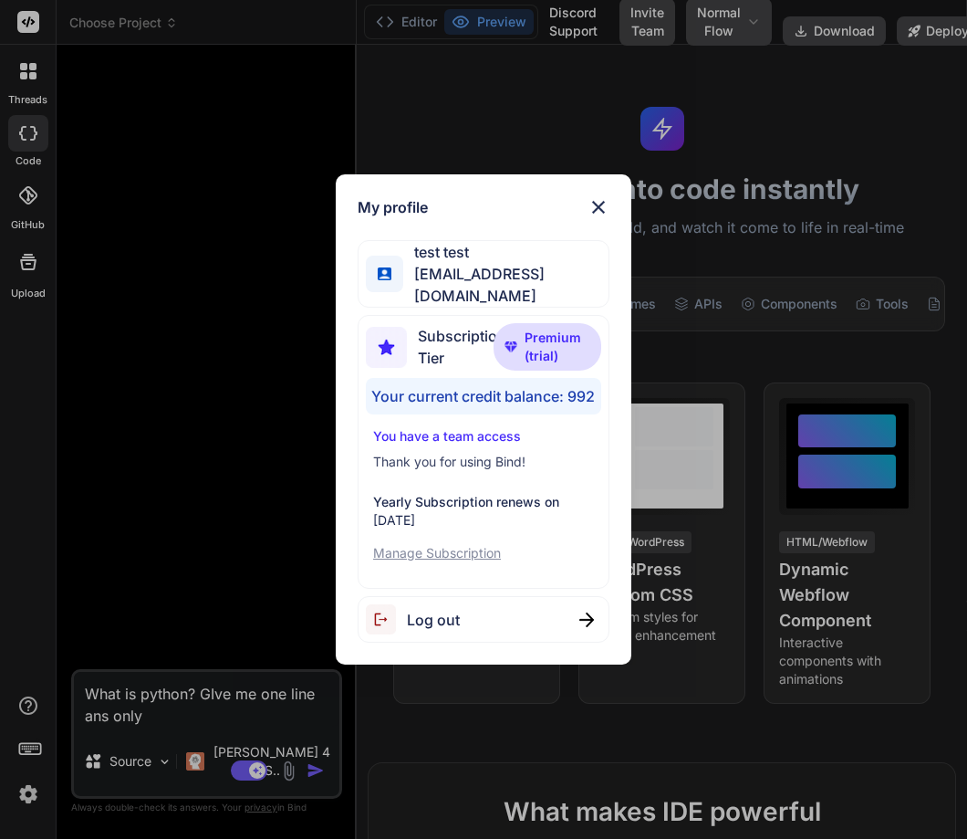
click at [133, 592] on div "My profile test test stagtest6@yopmail.com Subscription Tier Premium (trial) Yo…" at bounding box center [483, 419] width 967 height 839
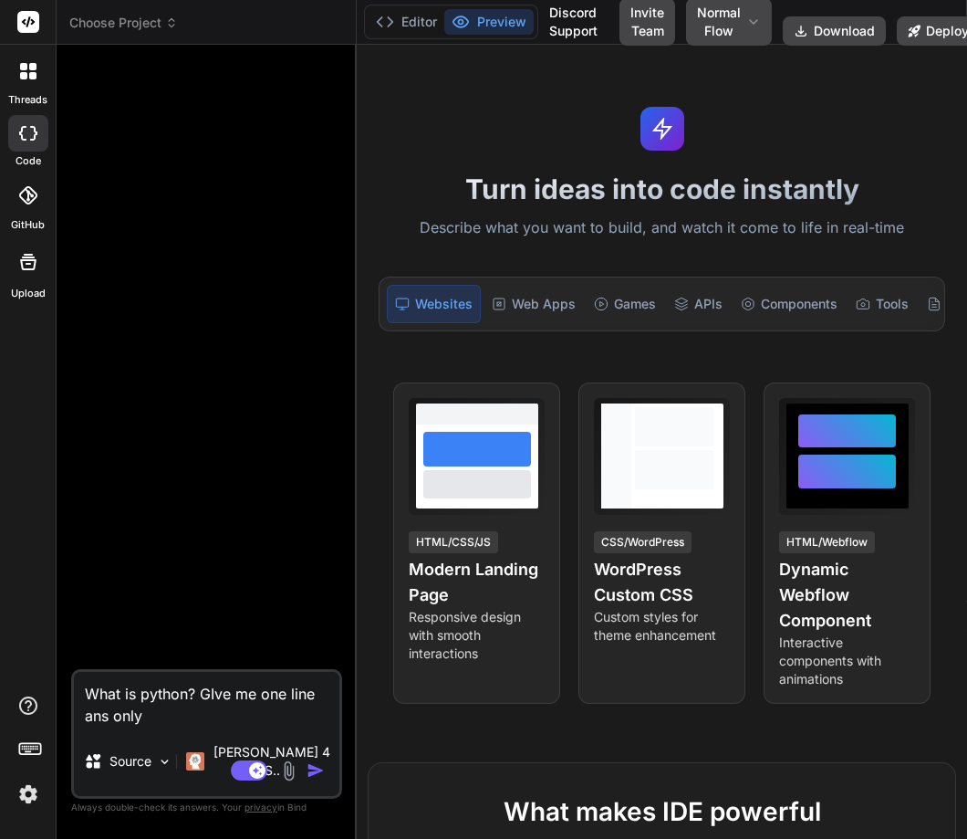
click at [318, 780] on div "Agent Mode. When this toggle is activated, AI automatically makes decisions, re…" at bounding box center [279, 770] width 105 height 22
click at [318, 773] on img "button" at bounding box center [316, 770] width 18 height 18
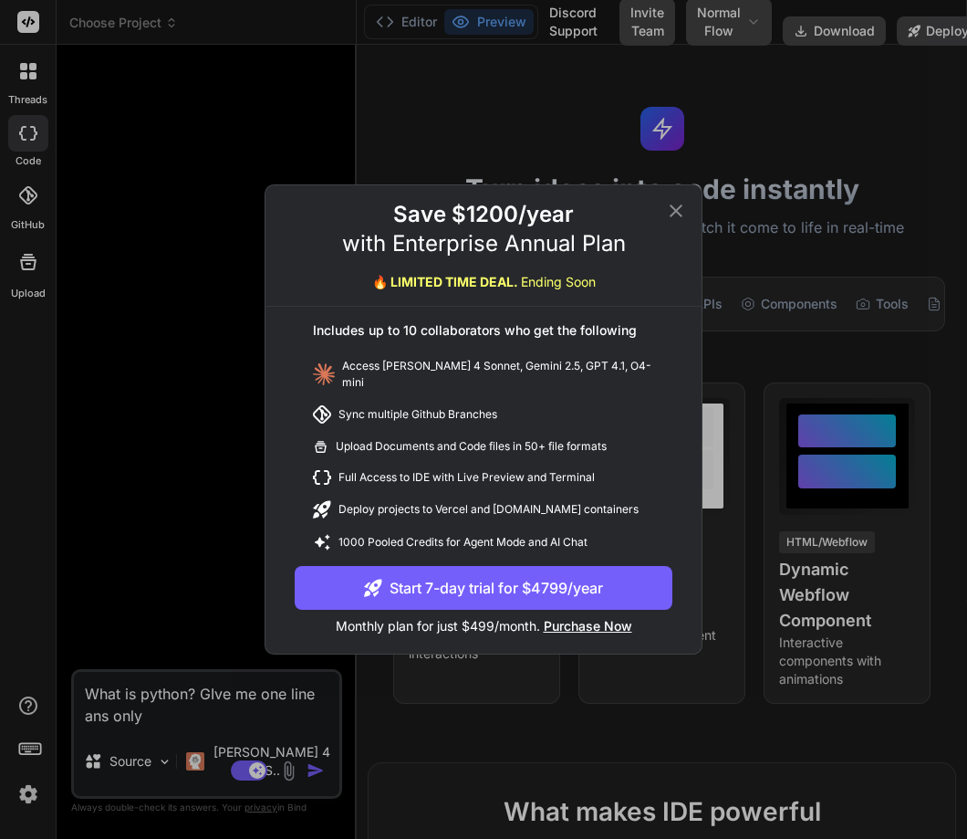
click at [678, 204] on div "Save $1200/year with Enterprise Annual Plan 🔥 LIMITED TIME DEAL. Ending Soon In…" at bounding box center [484, 419] width 436 height 468
click at [677, 216] on icon at bounding box center [676, 210] width 13 height 13
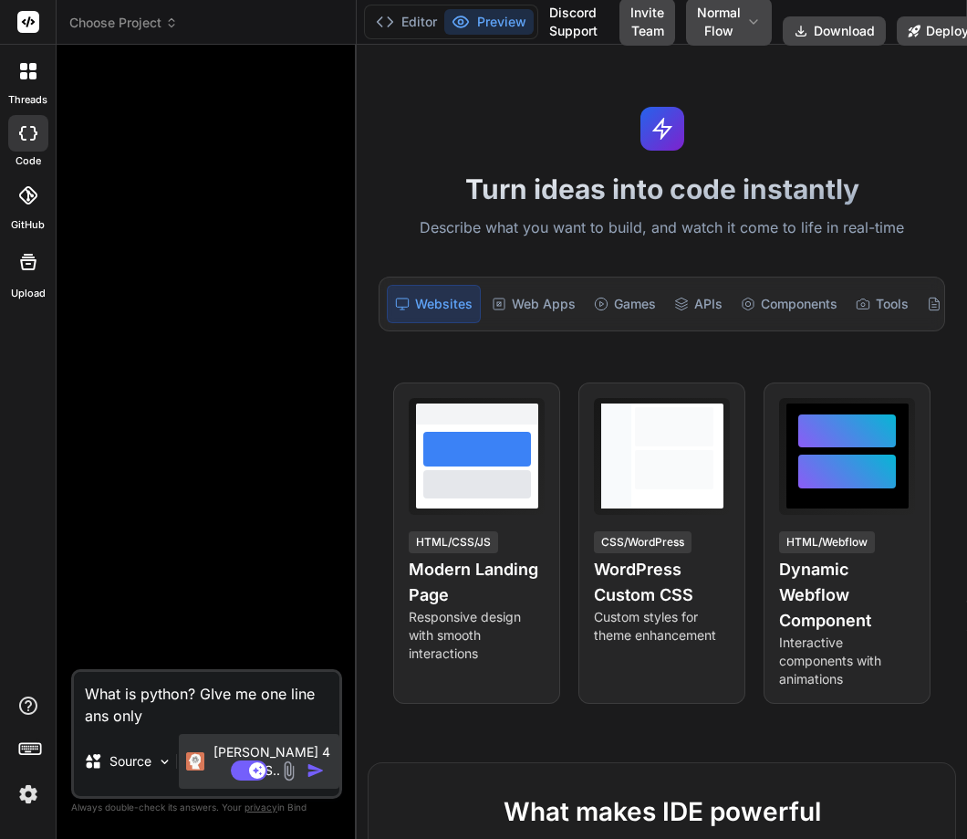
click at [199, 768] on img at bounding box center [195, 761] width 18 height 18
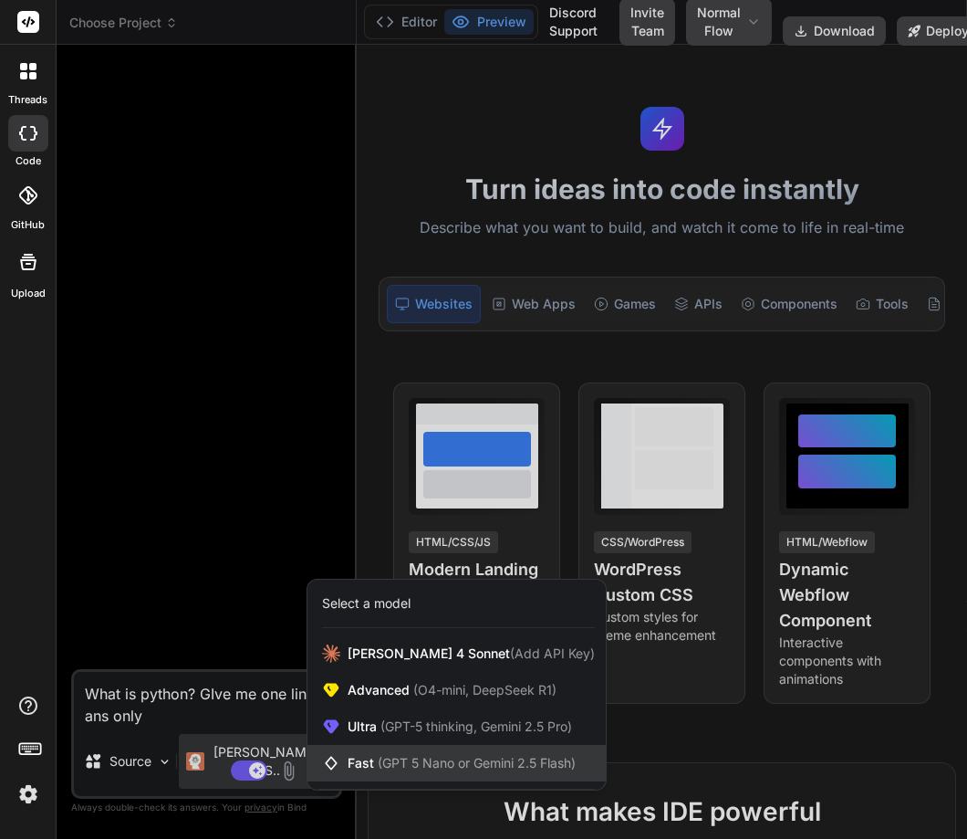
click at [389, 756] on span "(GPT 5 Nano or Gemini 2.5 Flash)" at bounding box center [477, 763] width 198 height 16
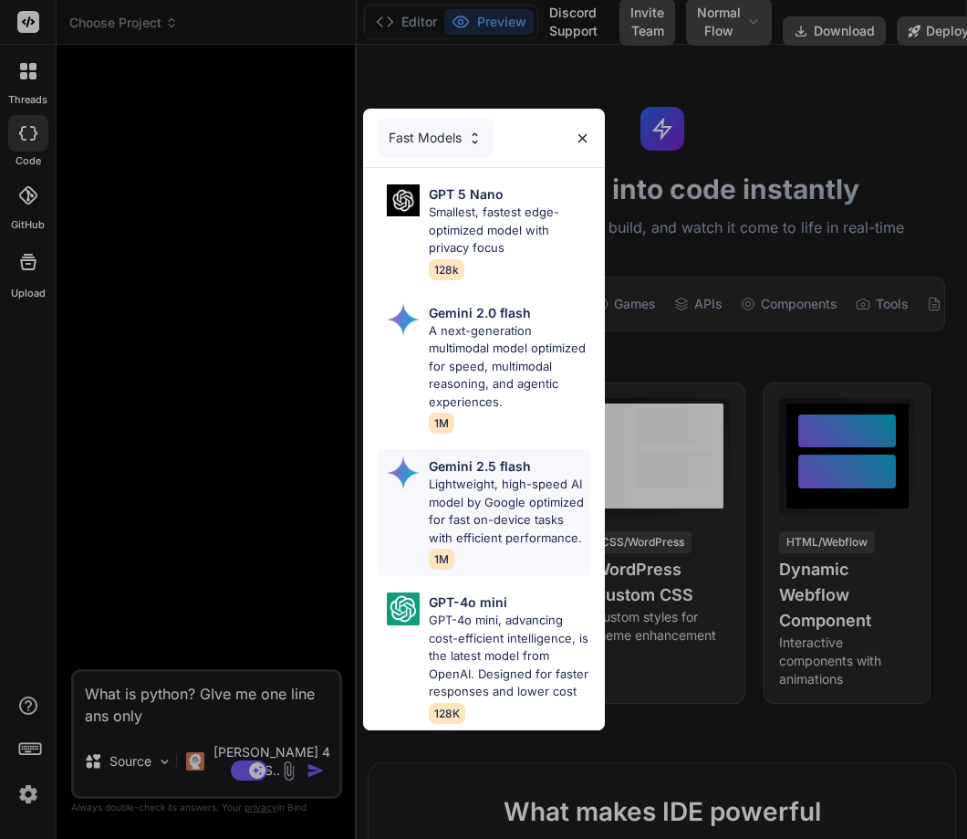
click at [454, 490] on p "Lightweight, high-speed AI model by Google optimized for fast on-device tasks w…" at bounding box center [510, 510] width 162 height 71
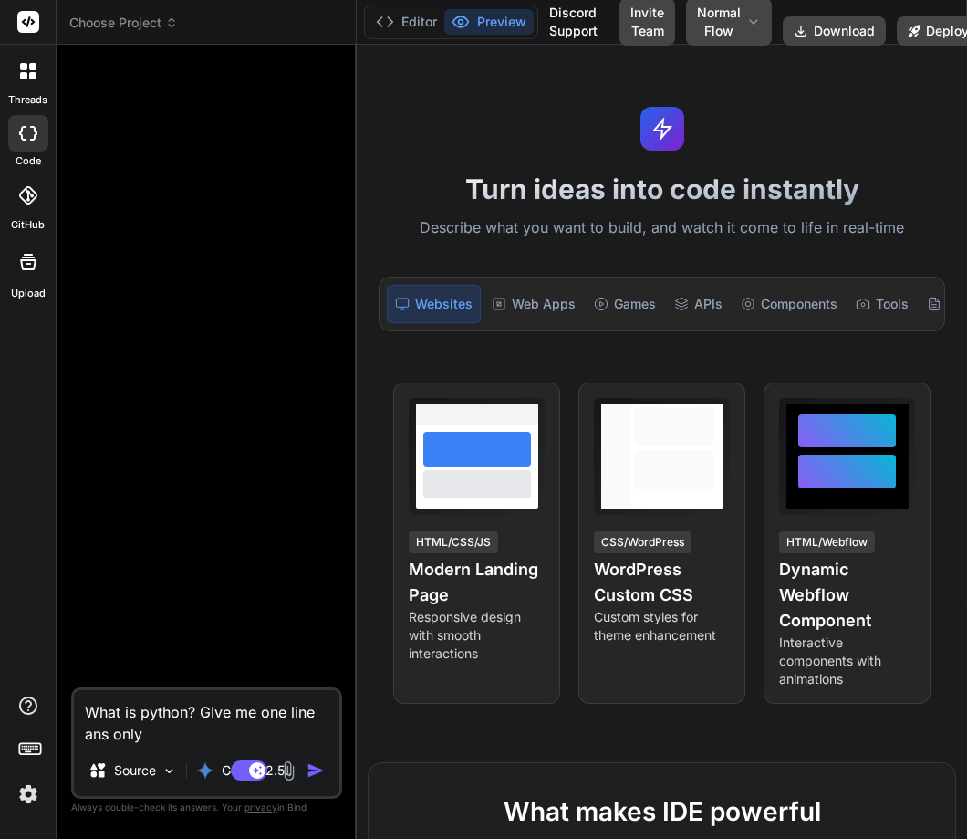
click at [310, 772] on img "button" at bounding box center [316, 770] width 18 height 18
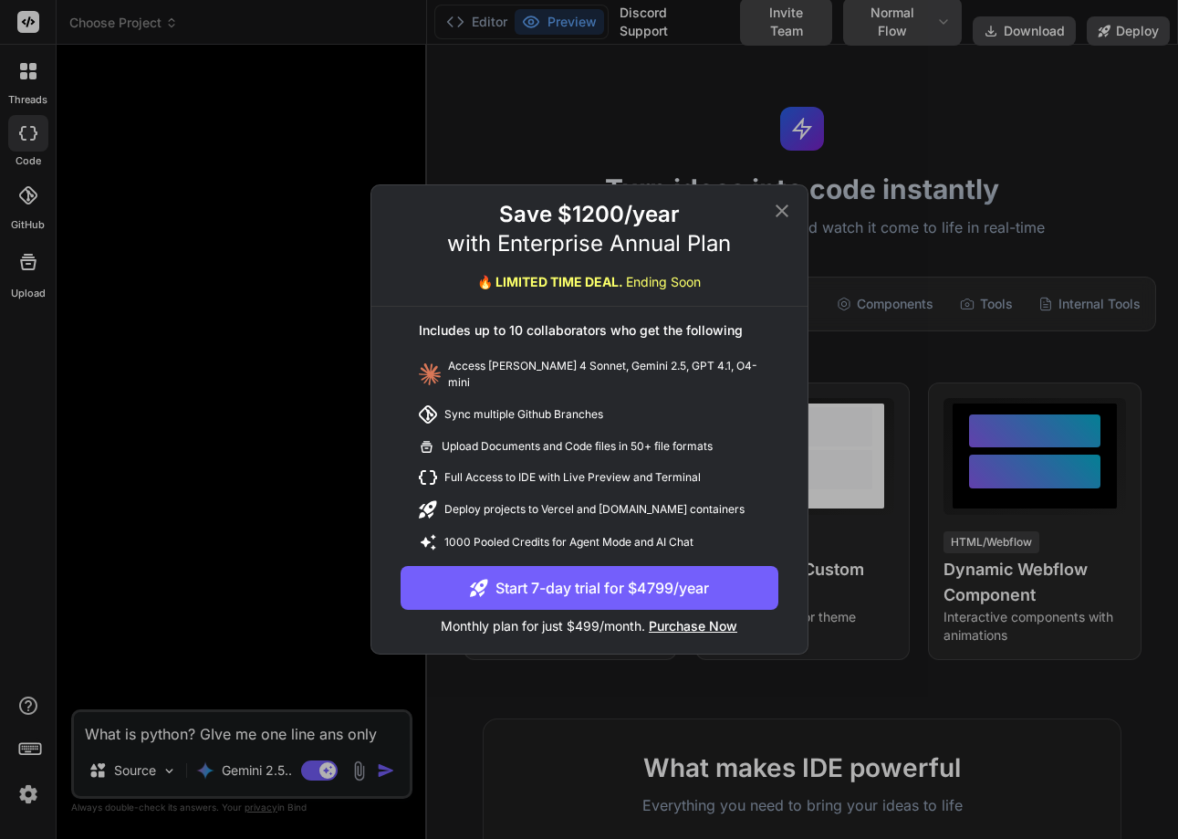
type textarea "x"
click at [778, 222] on icon at bounding box center [782, 211] width 22 height 22
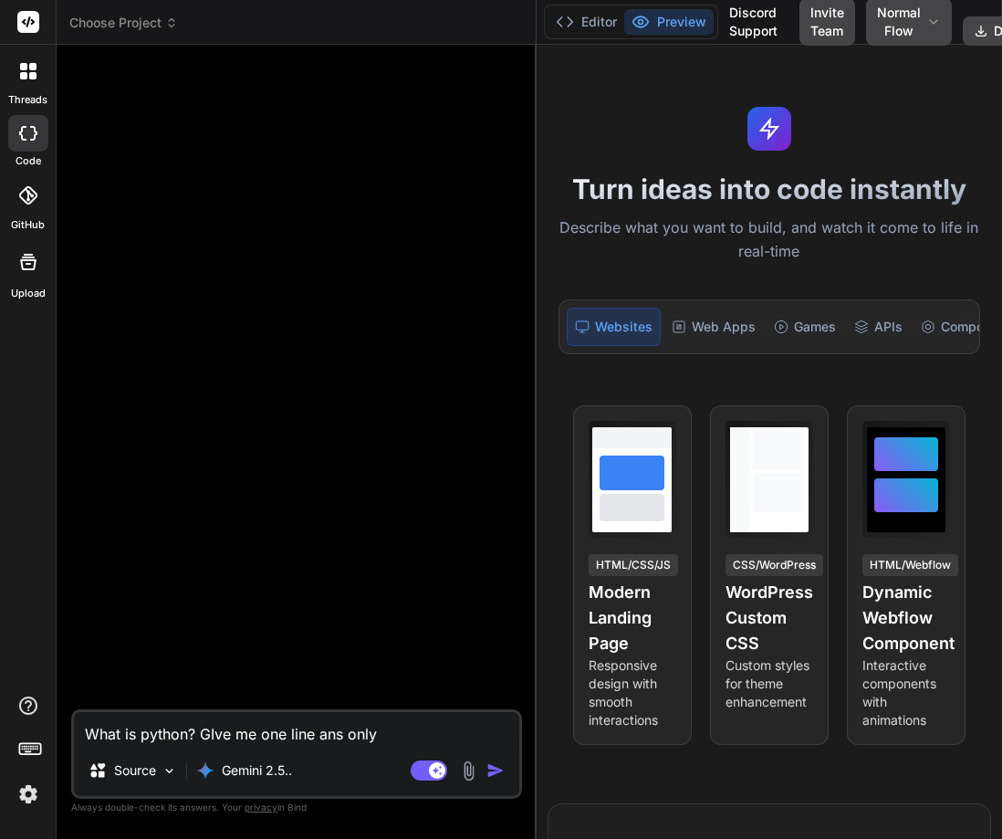
type textarea "x"
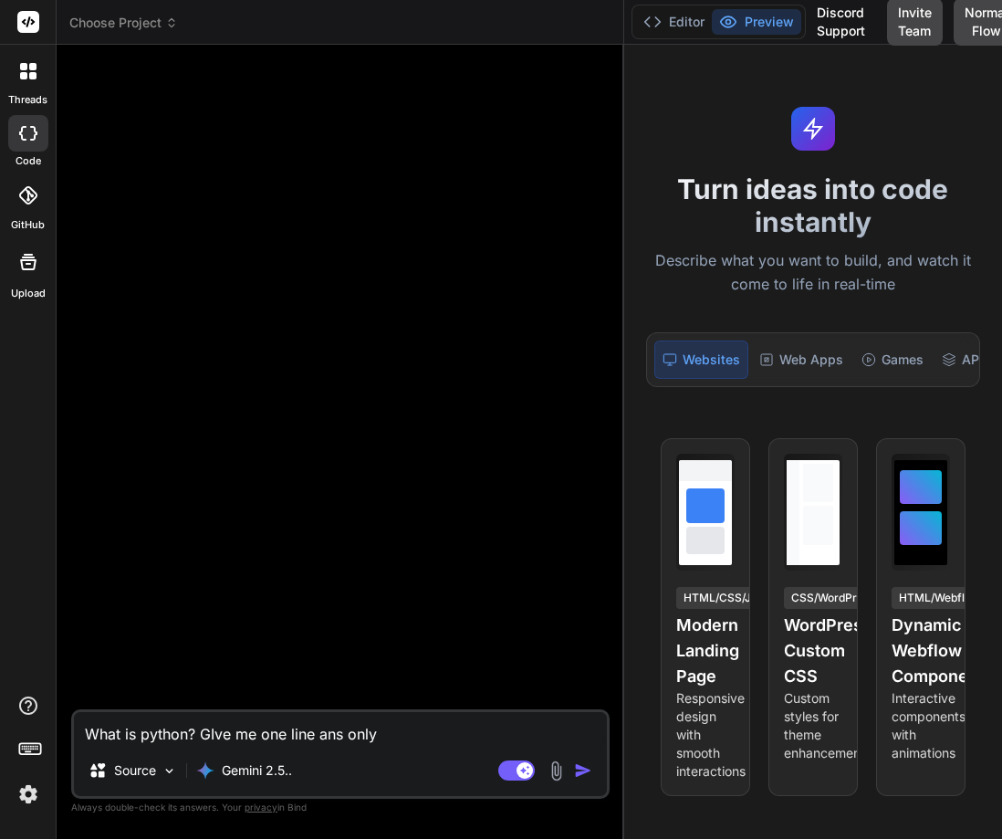
drag, startPoint x: 367, startPoint y: 332, endPoint x: 694, endPoint y: 364, distance: 328.3
click at [694, 364] on div "Choose Project Created with Pixso. Bind AI Web Search Created with Pixso. Code …" at bounding box center [529, 419] width 945 height 839
click at [438, 735] on textarea "What is python? GIve me one line ans only" at bounding box center [340, 728] width 533 height 33
click at [584, 767] on img "button" at bounding box center [583, 770] width 18 height 18
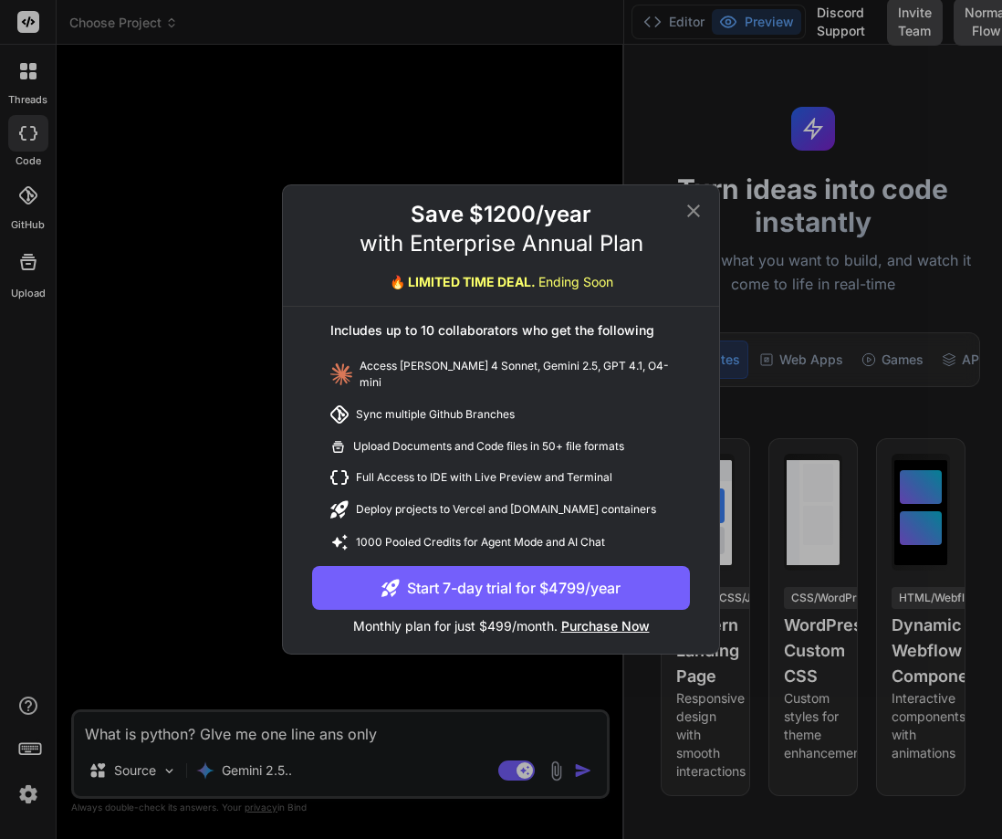
click at [692, 222] on icon at bounding box center [694, 211] width 22 height 22
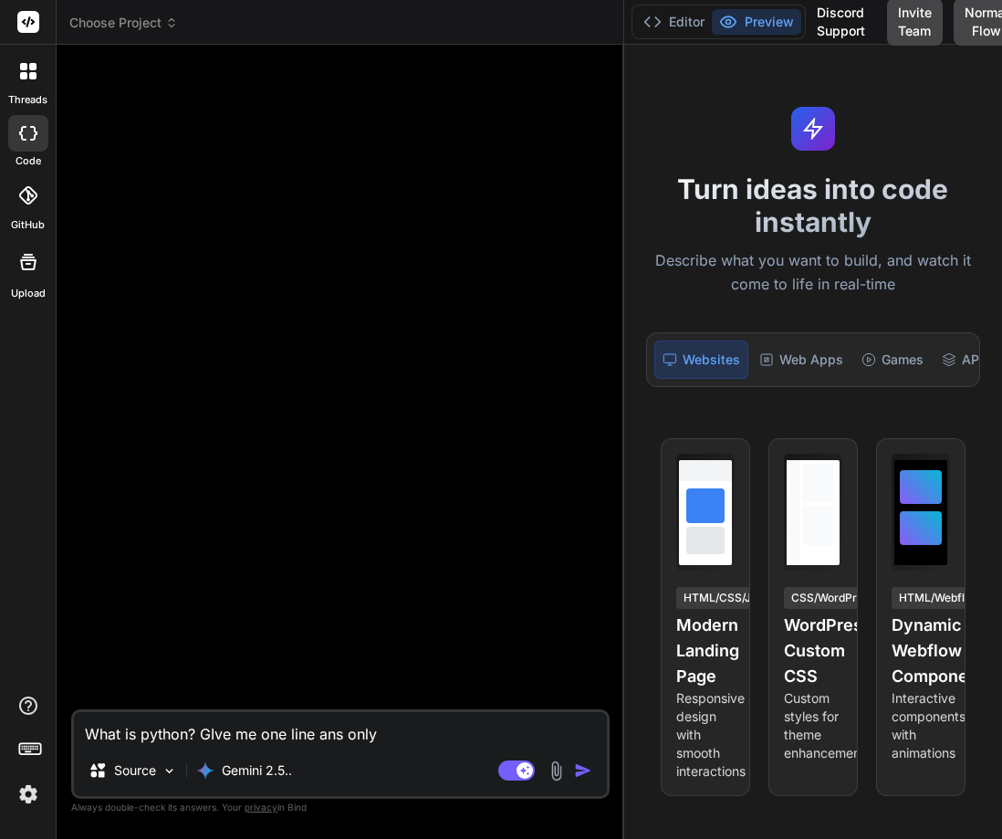
click at [580, 768] on img "button" at bounding box center [583, 770] width 18 height 18
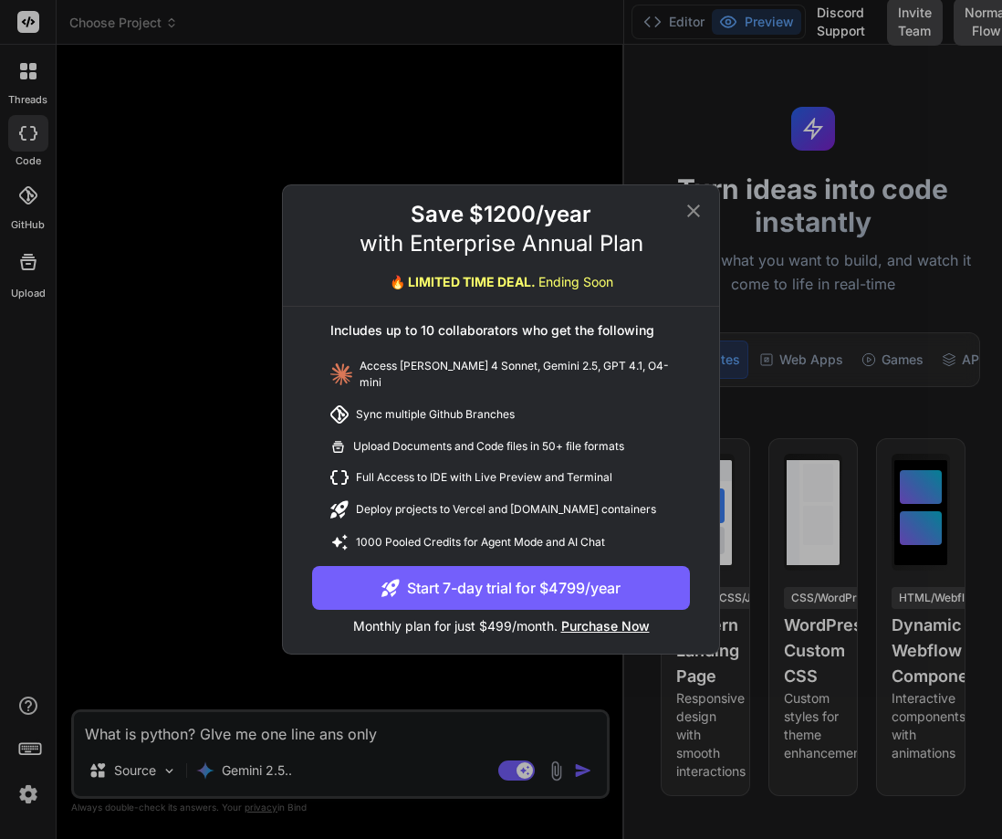
click at [694, 207] on icon at bounding box center [694, 211] width 22 height 22
